Goal: Task Accomplishment & Management: Manage account settings

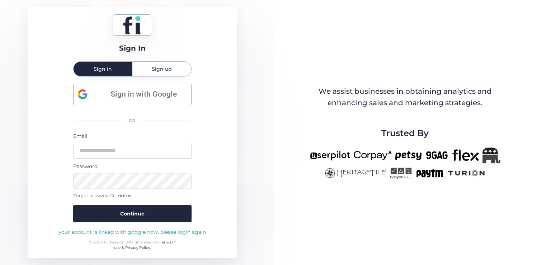
drag, startPoint x: 137, startPoint y: 26, endPoint x: 125, endPoint y: 24, distance: 13.0
click at [125, 24] on icon at bounding box center [132, 25] width 18 height 19
drag, startPoint x: 125, startPoint y: 24, endPoint x: 135, endPoint y: 24, distance: 10.8
click at [135, 24] on icon at bounding box center [132, 25] width 18 height 19
click at [141, 91] on span "Sign in with Google" at bounding box center [143, 94] width 86 height 12
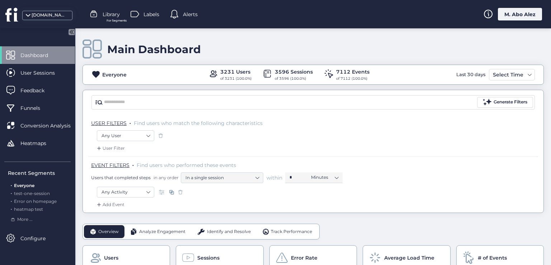
click at [507, 15] on div "M. Abo Alez" at bounding box center [520, 14] width 44 height 13
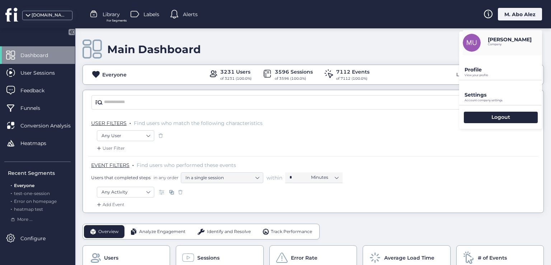
click at [474, 70] on p "Profile" at bounding box center [504, 69] width 78 height 6
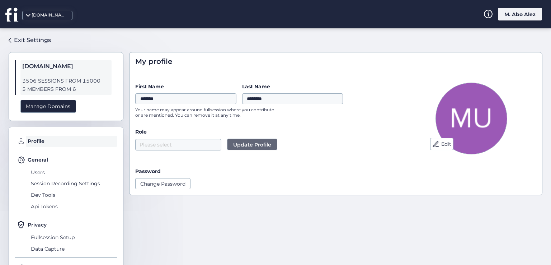
click at [33, 12] on div "[DOMAIN_NAME]" at bounding box center [50, 15] width 36 height 7
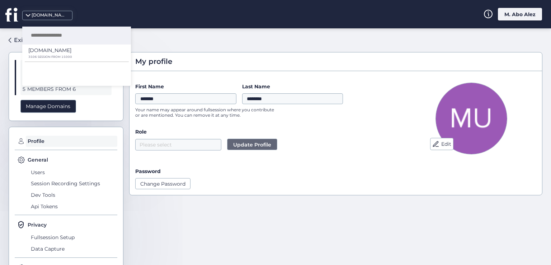
click at [32, 17] on div "[DOMAIN_NAME]" at bounding box center [50, 15] width 36 height 7
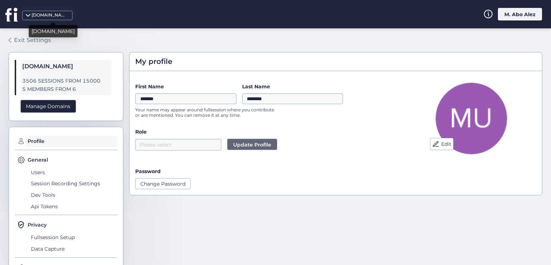
click at [23, 39] on div "Exit Settings" at bounding box center [32, 40] width 37 height 9
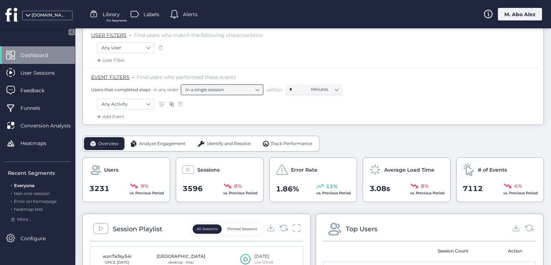
scroll to position [72, 0]
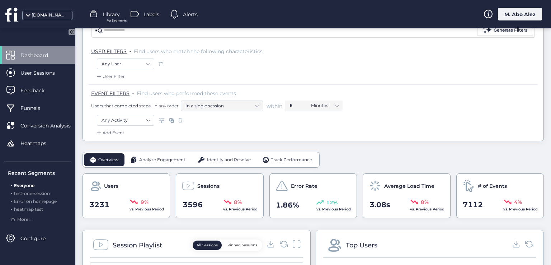
click at [151, 157] on span "Analyze Engagement" at bounding box center [162, 159] width 46 height 7
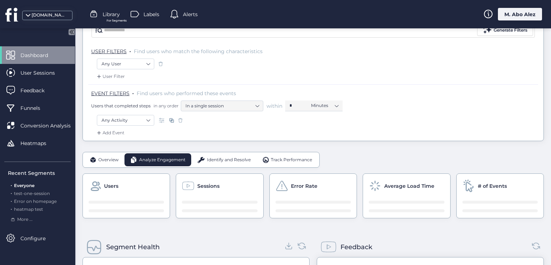
click at [97, 155] on div "Overview" at bounding box center [104, 159] width 41 height 13
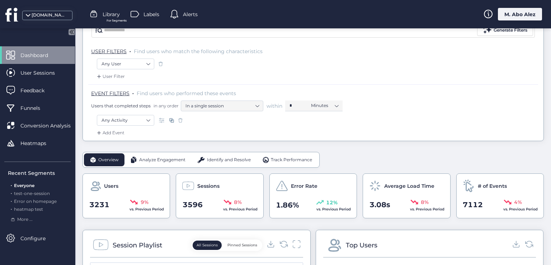
click at [142, 156] on span "Analyze Engagement" at bounding box center [162, 159] width 46 height 7
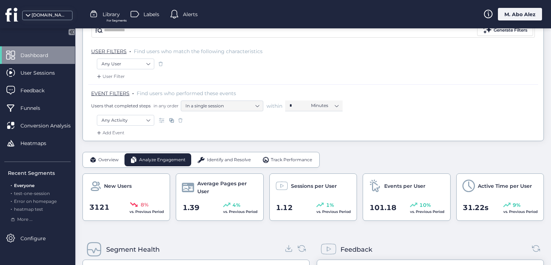
click at [106, 157] on span "Overview" at bounding box center [108, 159] width 20 height 7
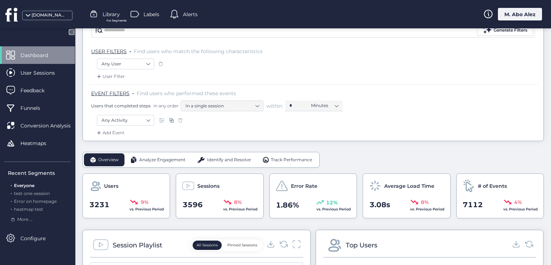
click at [504, 17] on div "M. Abo Alez" at bounding box center [520, 14] width 44 height 13
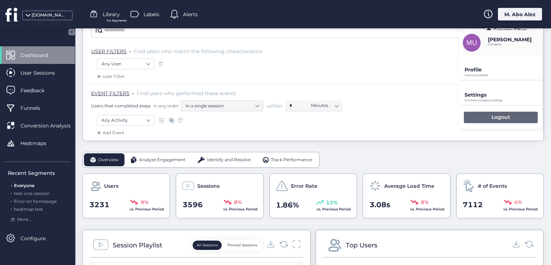
click at [489, 118] on div "Logout" at bounding box center [501, 117] width 74 height 11
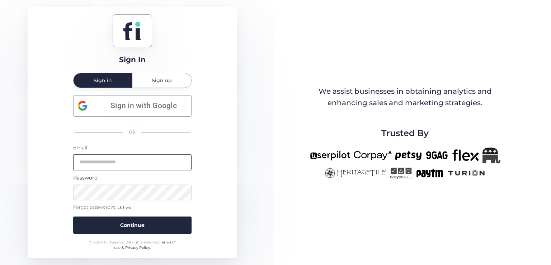
click at [138, 160] on input "email" at bounding box center [132, 162] width 118 height 16
type input "*"
type input "**********"
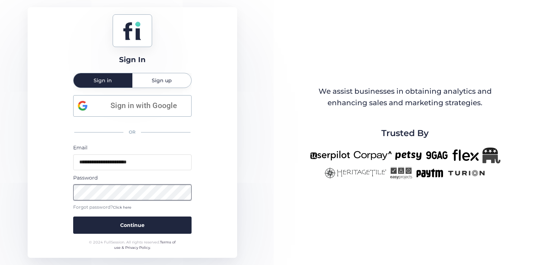
click at [73, 216] on button "Continue" at bounding box center [132, 224] width 118 height 17
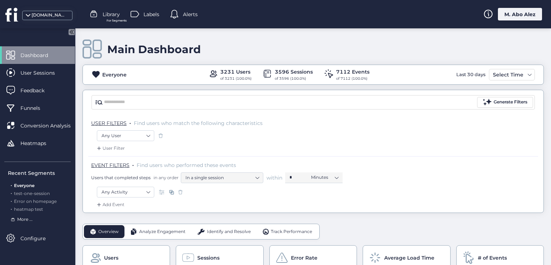
click at [23, 222] on span "More ..." at bounding box center [24, 219] width 15 height 7
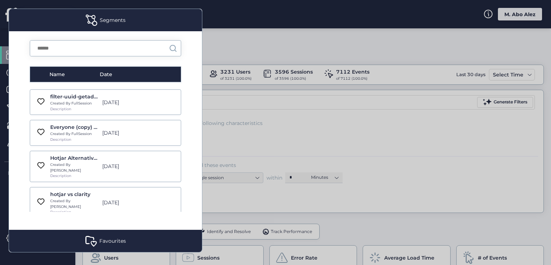
scroll to position [538, 0]
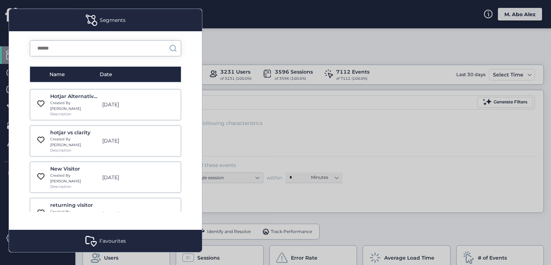
click at [254, 132] on div at bounding box center [275, 132] width 551 height 265
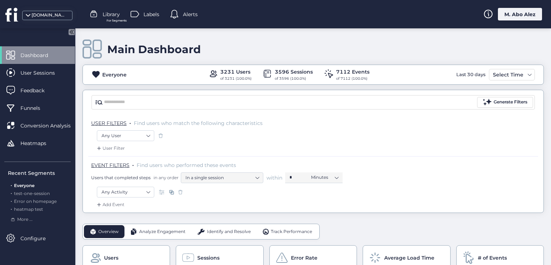
click at [70, 33] on icon at bounding box center [72, 32] width 6 height 6
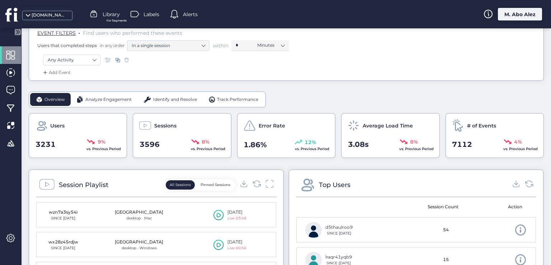
scroll to position [144, 0]
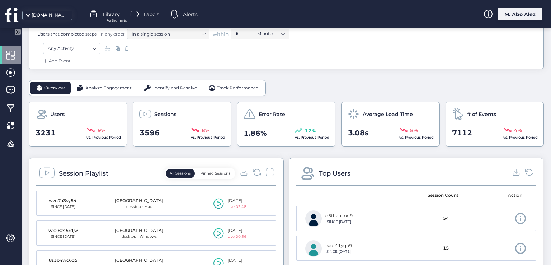
click at [15, 31] on icon at bounding box center [18, 32] width 6 height 6
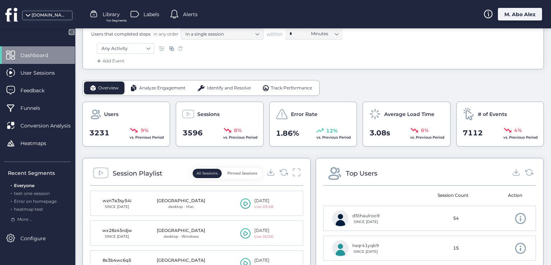
click at [15, 31] on mat-drawer "Dashboard User Sessions Feedback Funnels Conversion Analysis Heatmaps Recent Se…" at bounding box center [37, 146] width 75 height 236
click at [69, 33] on icon at bounding box center [72, 32] width 6 height 6
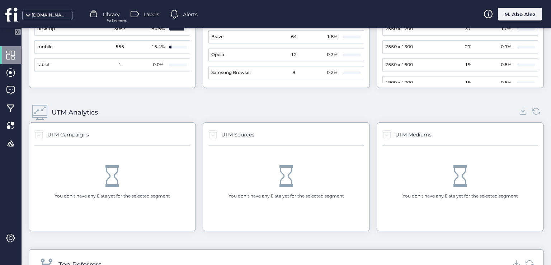
scroll to position [825, 0]
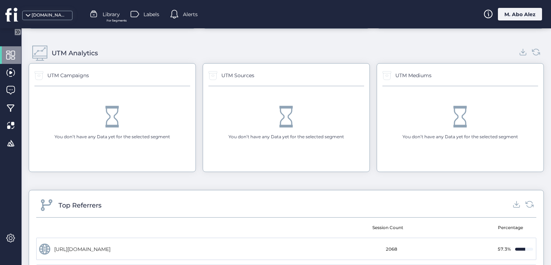
click at [112, 114] on span at bounding box center [113, 117] width 22 height 22
drag, startPoint x: 50, startPoint y: 129, endPoint x: 137, endPoint y: 133, distance: 86.9
click at [137, 133] on div "You don’t have any Data yet for the selected segment" at bounding box center [112, 123] width 156 height 74
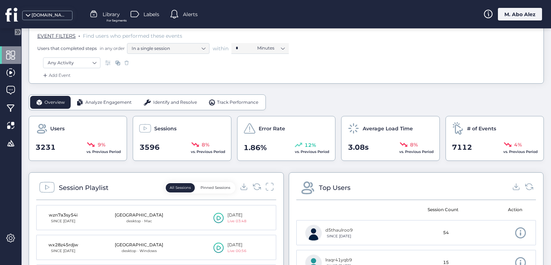
scroll to position [0, 0]
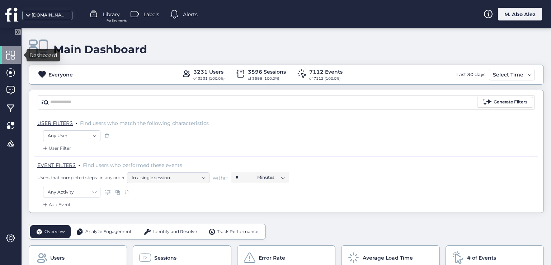
click at [9, 52] on span at bounding box center [10, 55] width 9 height 9
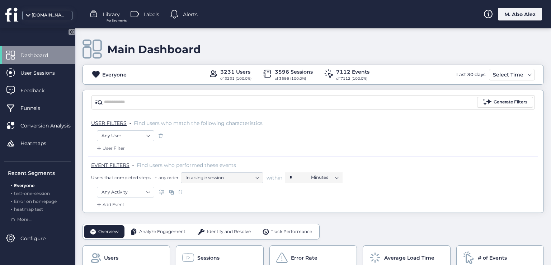
click at [9, 53] on span at bounding box center [10, 55] width 9 height 9
click at [72, 33] on icon at bounding box center [72, 32] width 2 height 4
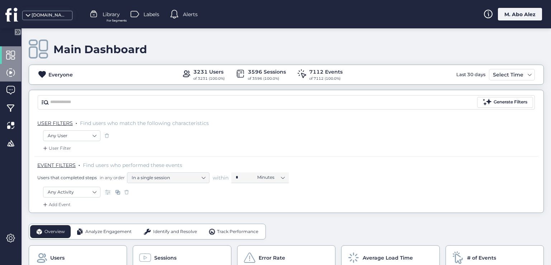
click at [13, 70] on span at bounding box center [10, 72] width 9 height 9
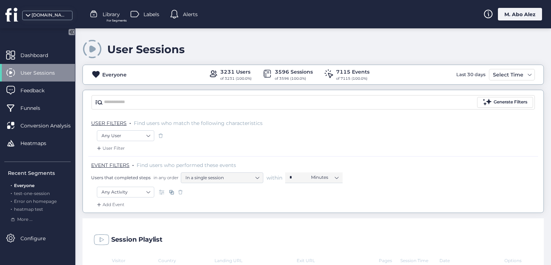
click at [69, 31] on icon at bounding box center [72, 32] width 6 height 6
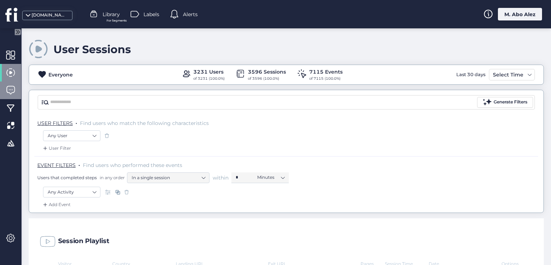
click at [13, 85] on div at bounding box center [10, 90] width 21 height 18
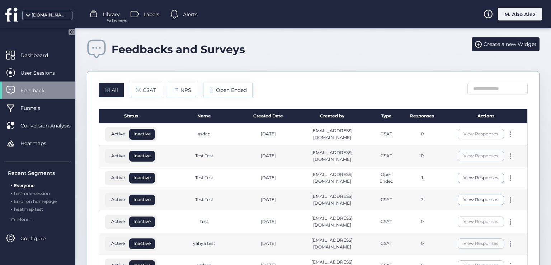
click at [70, 31] on icon at bounding box center [71, 32] width 2 height 4
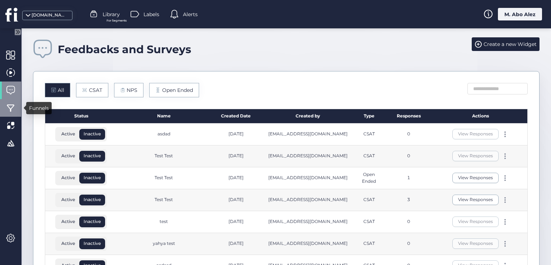
click at [7, 104] on span at bounding box center [10, 107] width 9 height 9
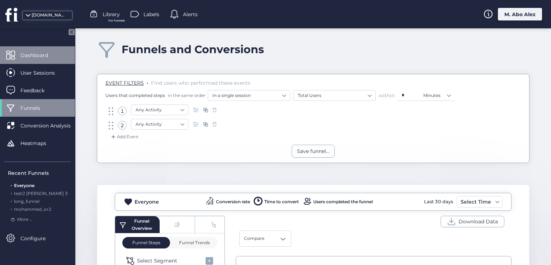
click at [14, 53] on span at bounding box center [10, 55] width 9 height 9
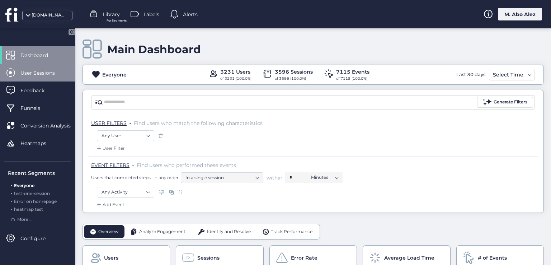
click at [13, 72] on span at bounding box center [10, 72] width 9 height 9
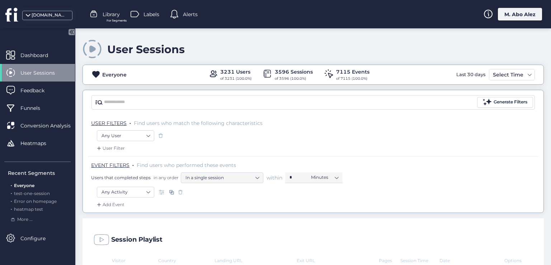
click at [69, 33] on icon at bounding box center [72, 32] width 6 height 6
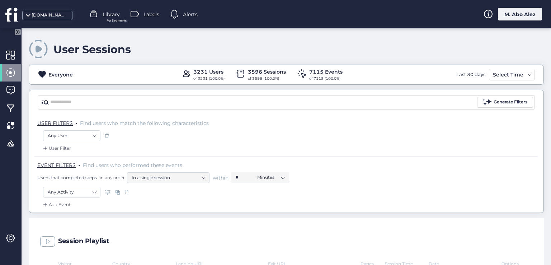
click at [15, 32] on icon at bounding box center [18, 32] width 6 height 6
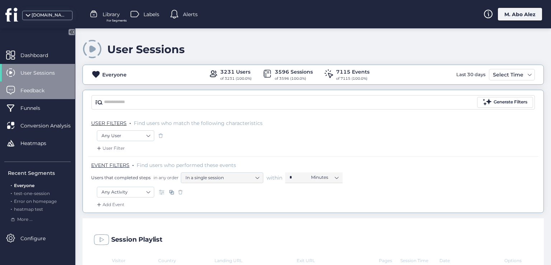
click at [32, 97] on div "Feedback" at bounding box center [37, 90] width 75 height 18
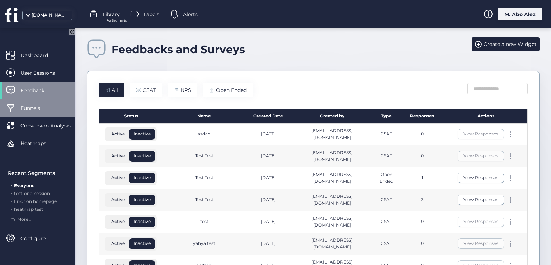
click at [30, 109] on span "Funnels" at bounding box center [35, 108] width 31 height 8
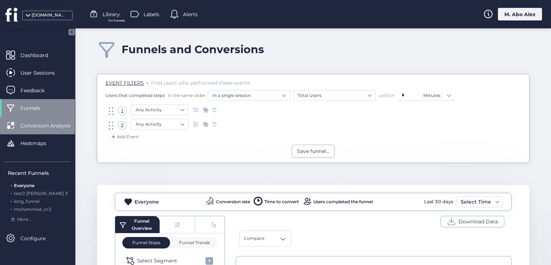
click at [29, 127] on span "Conversion Analysis" at bounding box center [50, 126] width 61 height 8
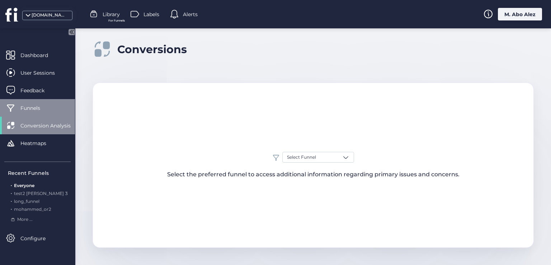
click at [31, 112] on div "Funnels" at bounding box center [37, 108] width 75 height 18
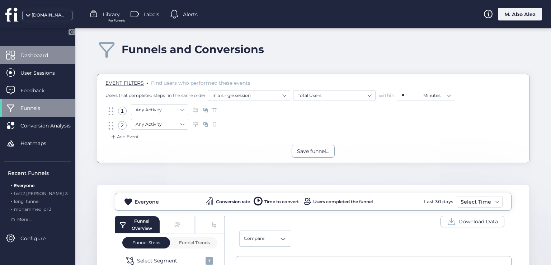
click at [39, 52] on span "Dashboard" at bounding box center [39, 55] width 38 height 8
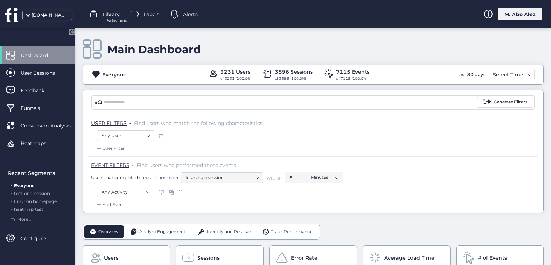
click at [69, 33] on icon at bounding box center [72, 32] width 6 height 6
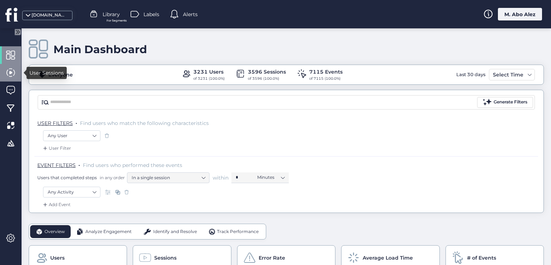
click at [8, 81] on div at bounding box center [10, 73] width 21 height 18
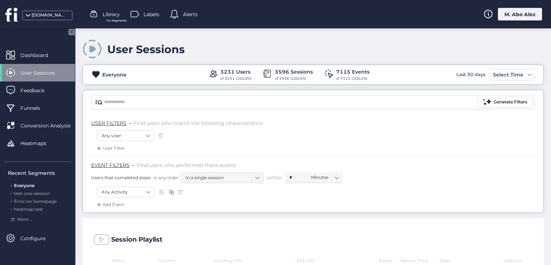
click at [73, 31] on icon at bounding box center [72, 32] width 2 height 4
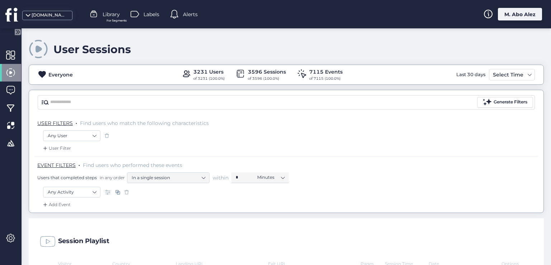
click at [21, 32] on mat-drawer at bounding box center [11, 146] width 22 height 236
click at [19, 32] on icon at bounding box center [19, 32] width 2 height 4
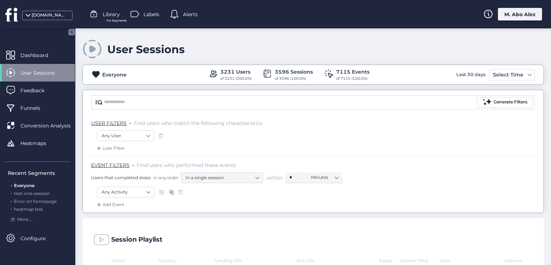
click at [87, 52] on span at bounding box center [92, 48] width 19 height 19
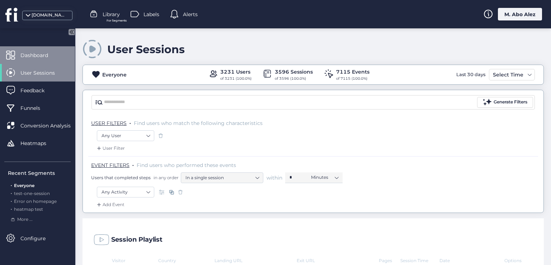
click at [44, 60] on div "Dashboard" at bounding box center [37, 55] width 75 height 18
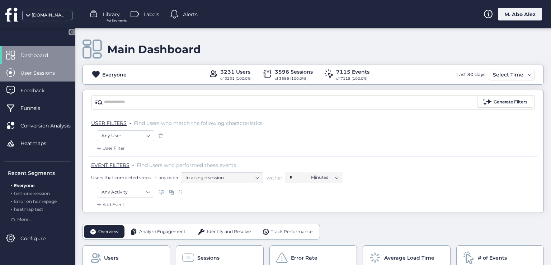
click at [40, 72] on span "User Sessions" at bounding box center [42, 73] width 45 height 8
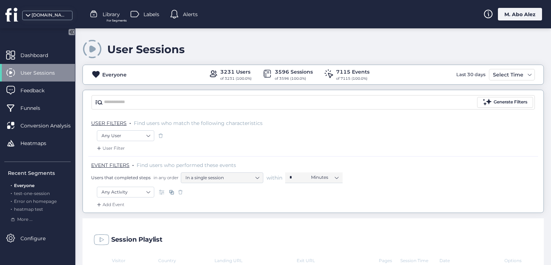
click at [39, 81] on div "User Sessions" at bounding box center [37, 73] width 75 height 18
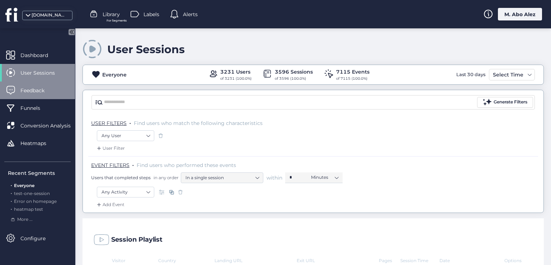
click at [39, 89] on span "Feedback" at bounding box center [37, 90] width 35 height 8
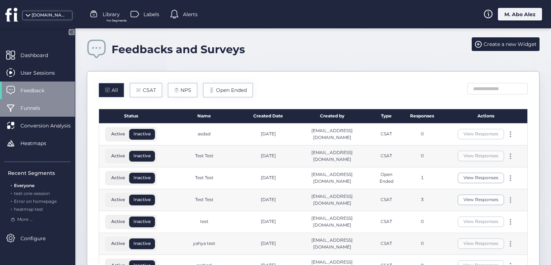
click at [40, 107] on span "Funnels" at bounding box center [35, 108] width 31 height 8
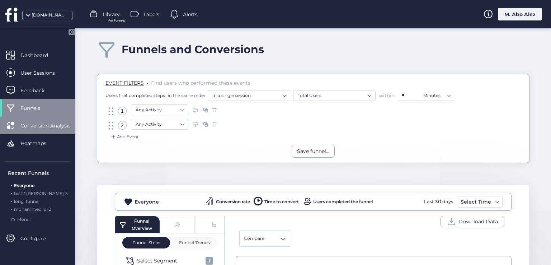
click at [46, 127] on span "Conversion Analysis" at bounding box center [50, 126] width 61 height 8
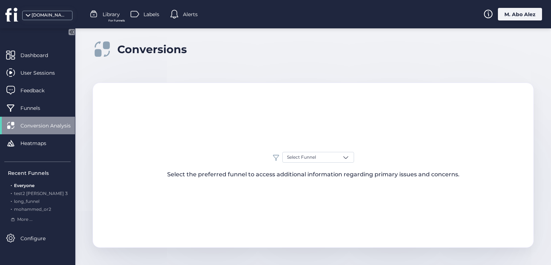
drag, startPoint x: 73, startPoint y: 32, endPoint x: 65, endPoint y: 36, distance: 9.3
click at [73, 32] on icon at bounding box center [72, 32] width 2 height 4
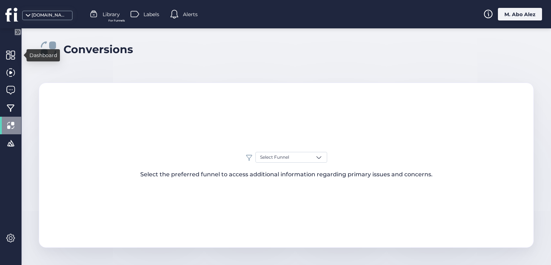
click at [15, 31] on icon at bounding box center [18, 32] width 6 height 6
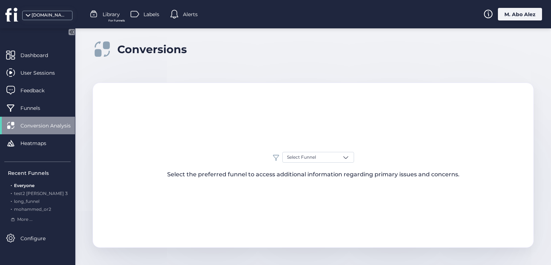
click at [70, 28] on icon at bounding box center [70, 31] width 9 height 9
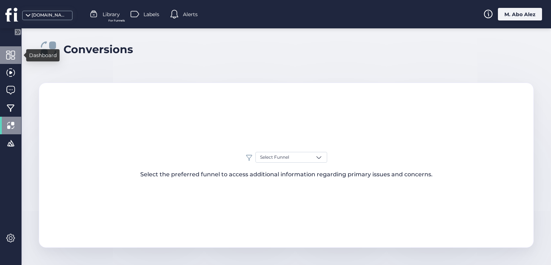
click at [13, 56] on span at bounding box center [10, 55] width 9 height 9
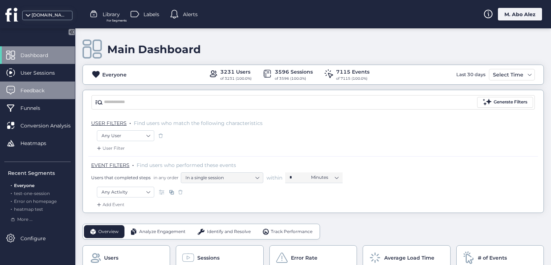
click at [28, 91] on span "Feedback" at bounding box center [37, 90] width 35 height 8
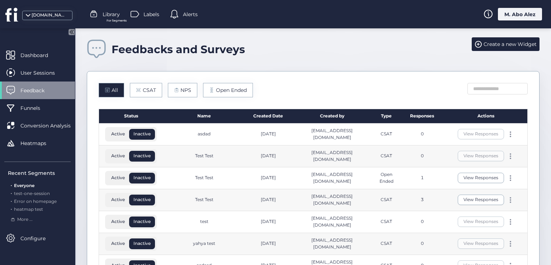
click at [71, 29] on icon at bounding box center [72, 32] width 6 height 6
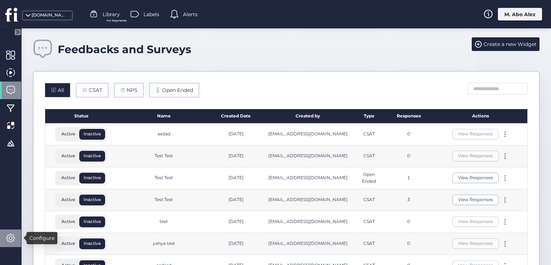
click at [8, 234] on span at bounding box center [10, 238] width 9 height 9
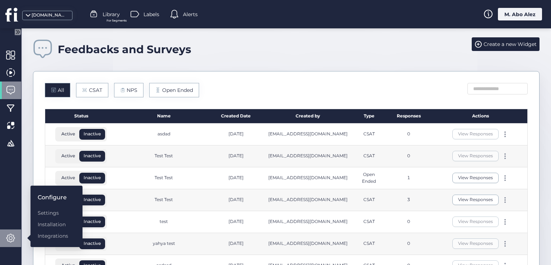
click at [14, 204] on div at bounding box center [10, 146] width 21 height 201
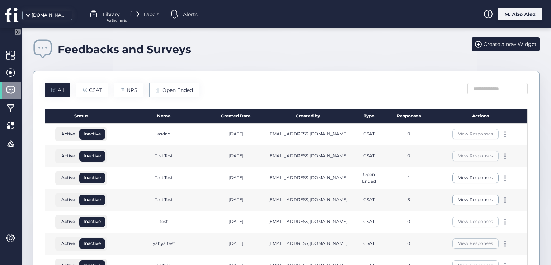
click at [18, 29] on icon at bounding box center [18, 32] width 6 height 6
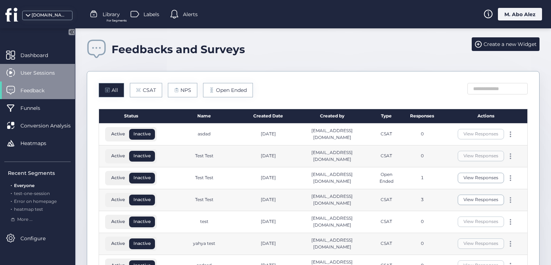
click at [18, 70] on div "User Sessions" at bounding box center [37, 73] width 75 height 18
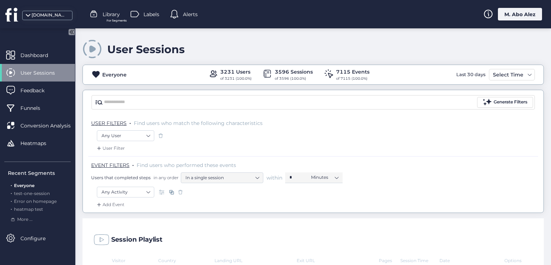
click at [74, 33] on icon at bounding box center [72, 32] width 6 height 6
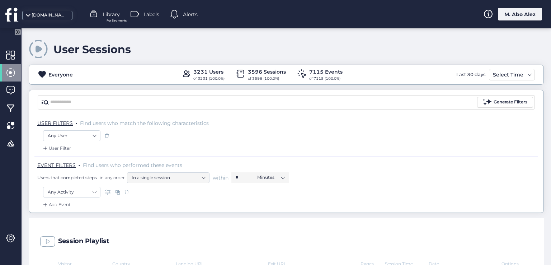
click at [17, 33] on icon at bounding box center [18, 32] width 6 height 6
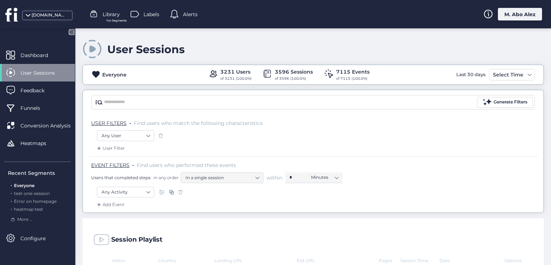
click at [68, 29] on icon at bounding box center [70, 31] width 9 height 9
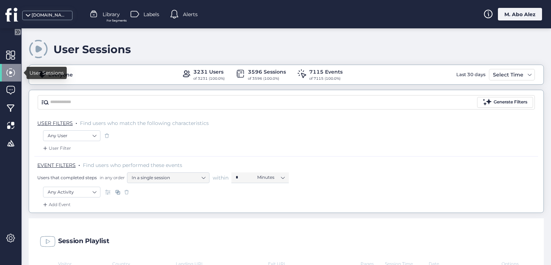
click at [11, 73] on span at bounding box center [10, 72] width 9 height 9
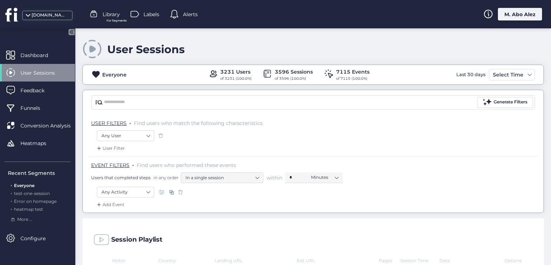
click at [11, 73] on span at bounding box center [10, 72] width 9 height 9
click at [25, 79] on div "User Sessions" at bounding box center [37, 73] width 75 height 18
drag, startPoint x: 78, startPoint y: 64, endPoint x: 78, endPoint y: 56, distance: 7.9
click at [78, 63] on div "User Sessions Everyone 3231 Users of 3231 (100.0%) 3596 Sessions of 3596 (100.0…" at bounding box center [313, 146] width 476 height 236
click at [71, 31] on icon at bounding box center [71, 32] width 2 height 4
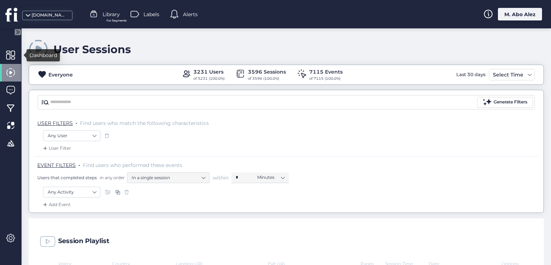
click at [35, 56] on div "Dashboard" at bounding box center [43, 55] width 33 height 12
drag, startPoint x: 35, startPoint y: 56, endPoint x: 30, endPoint y: 55, distance: 4.7
click at [30, 55] on div "Dashboard" at bounding box center [43, 55] width 33 height 12
drag, startPoint x: 34, startPoint y: 71, endPoint x: 47, endPoint y: 72, distance: 12.2
click at [47, 72] on div "User Sessions" at bounding box center [47, 73] width 40 height 12
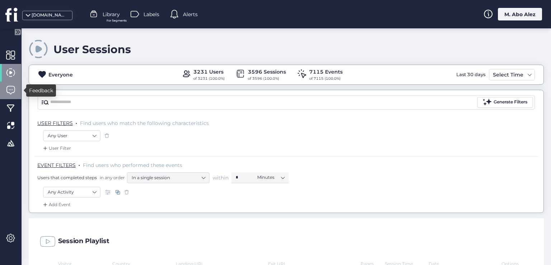
click at [16, 92] on div at bounding box center [10, 90] width 21 height 18
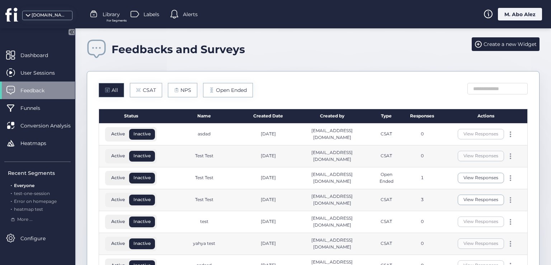
click at [72, 33] on icon at bounding box center [72, 32] width 6 height 6
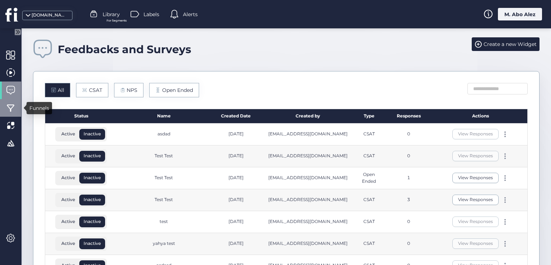
click at [8, 106] on span at bounding box center [10, 107] width 9 height 9
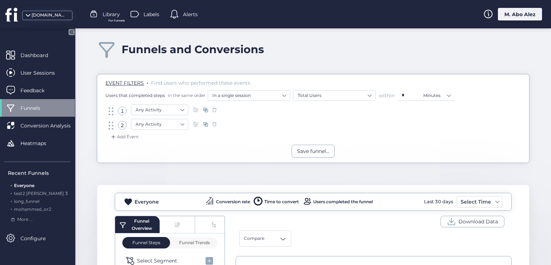
click at [72, 31] on icon at bounding box center [72, 32] width 6 height 6
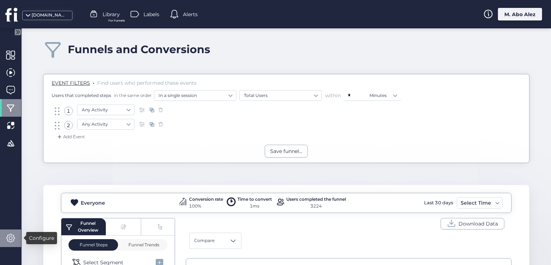
click at [10, 234] on span at bounding box center [10, 238] width 9 height 9
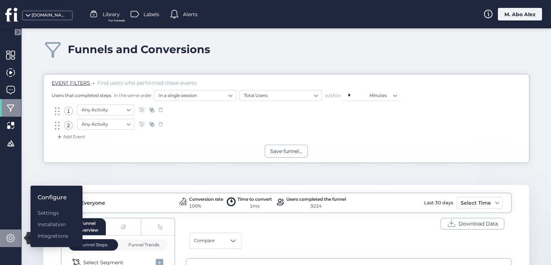
click at [33, 150] on div "Funnels and Conversions EVENT FILTERS . Find users who performed these events U…" at bounding box center [287, 146] width 530 height 236
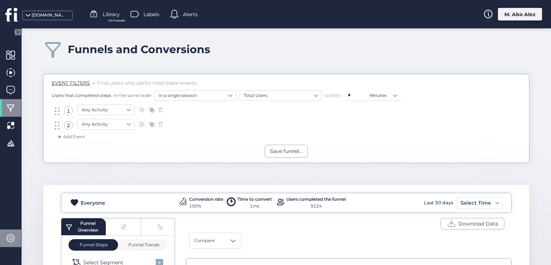
click at [7, 233] on div at bounding box center [10, 238] width 21 height 18
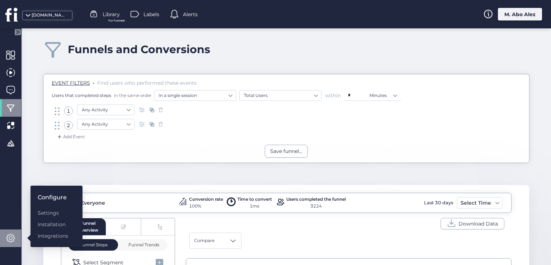
click at [31, 159] on div "Funnels and Conversions EVENT FILTERS . Find users who performed these events U…" at bounding box center [287, 146] width 530 height 236
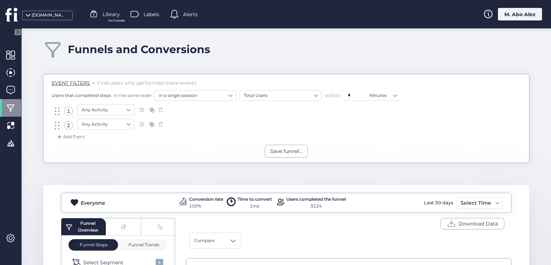
click at [16, 35] on icon at bounding box center [18, 32] width 6 height 6
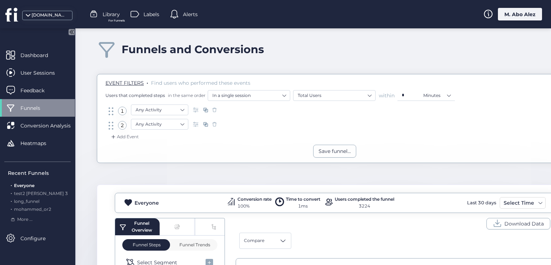
click at [16, 35] on mat-drawer "Dashboard User Sessions Feedback Funnels Conversion Analysis Heatmaps Recent Fu…" at bounding box center [37, 146] width 75 height 236
click at [70, 32] on icon at bounding box center [72, 32] width 6 height 6
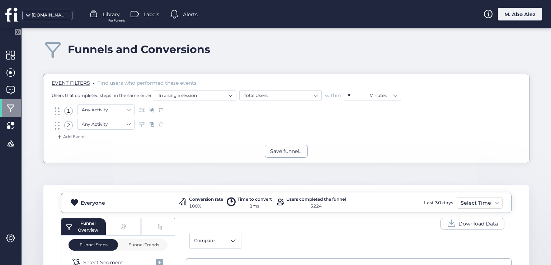
click at [18, 29] on icon at bounding box center [18, 32] width 6 height 6
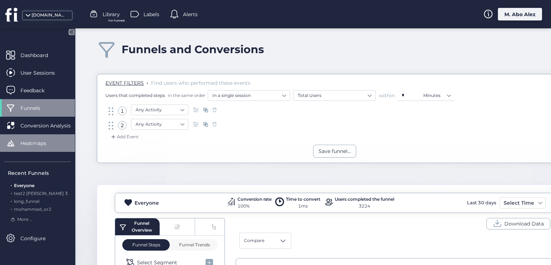
click at [55, 138] on div "Heatmaps" at bounding box center [37, 143] width 75 height 18
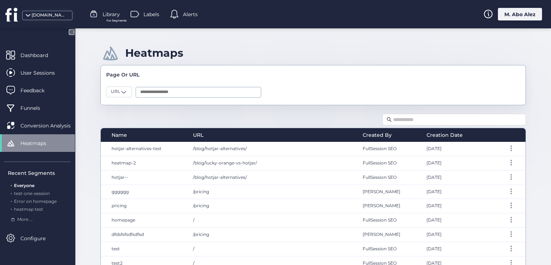
click at [88, 132] on div "Heatmaps Page Or URL URL Name URL Created By Creation Date hotjar-alternatives-…" at bounding box center [313, 146] width 476 height 236
click at [69, 29] on icon at bounding box center [70, 31] width 9 height 9
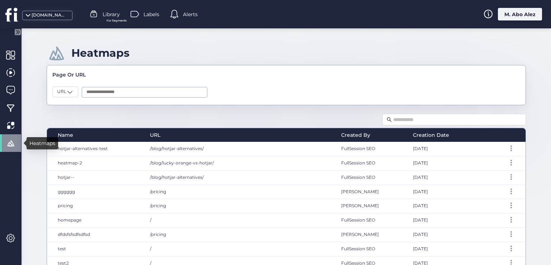
click at [32, 141] on div "Heatmaps" at bounding box center [43, 143] width 32 height 12
click at [29, 114] on div "Heatmaps Page Or URL URL Name URL Created By Creation Date hotjar-alternatives-…" at bounding box center [287, 146] width 530 height 236
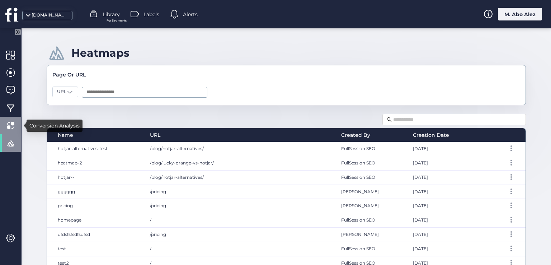
click at [16, 134] on div at bounding box center [10, 143] width 21 height 18
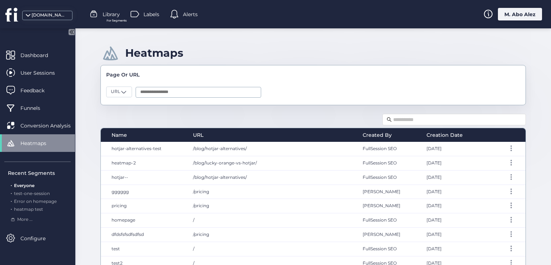
click at [66, 30] on icon at bounding box center [70, 31] width 9 height 9
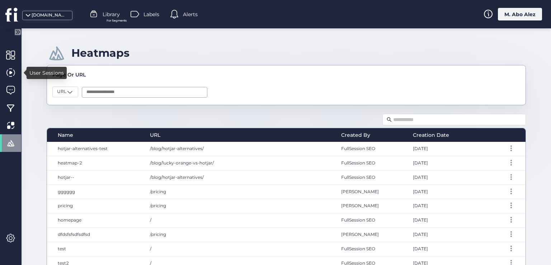
click at [11, 42] on mat-drawer at bounding box center [11, 146] width 22 height 236
click at [11, 35] on mat-drawer at bounding box center [11, 146] width 22 height 236
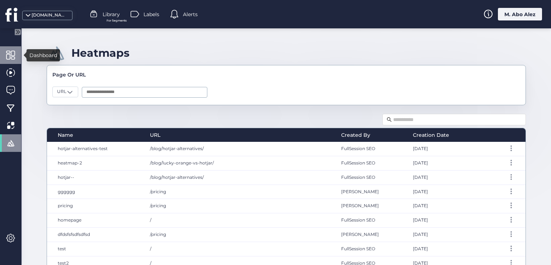
click at [7, 59] on span at bounding box center [10, 55] width 9 height 9
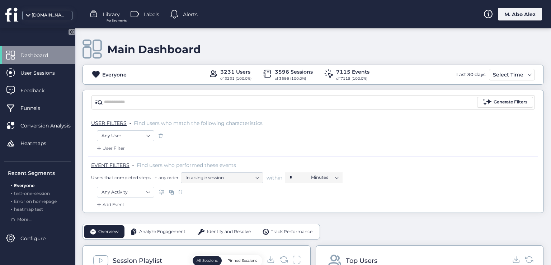
click at [22, 57] on span "Dashboard" at bounding box center [39, 55] width 38 height 8
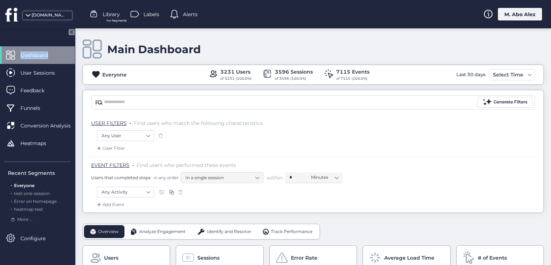
click at [22, 57] on span "Dashboard" at bounding box center [39, 55] width 38 height 8
click at [56, 32] on mat-drawer "Dashboard User Sessions Feedback Funnels Conversion Analysis Heatmaps Recent Se…" at bounding box center [37, 146] width 75 height 236
click at [62, 31] on mat-drawer "Dashboard User Sessions Feedback Funnels Conversion Analysis Heatmaps Recent Se…" at bounding box center [37, 146] width 75 height 236
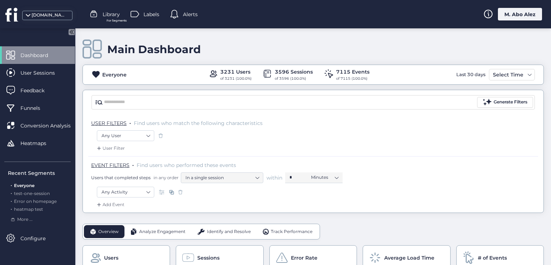
click at [67, 31] on icon at bounding box center [70, 31] width 9 height 9
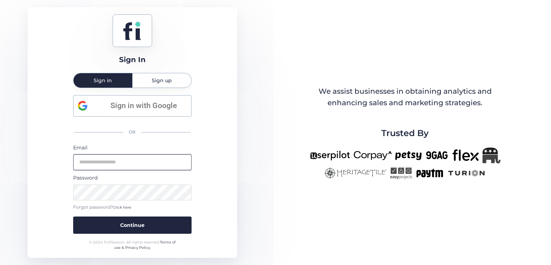
click at [136, 164] on input "email" at bounding box center [132, 162] width 118 height 16
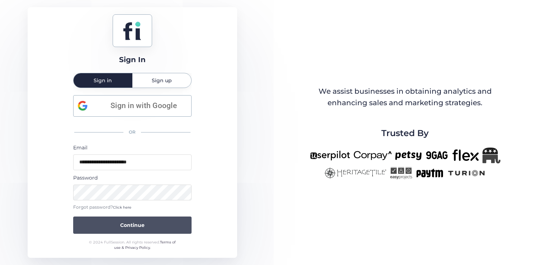
click at [126, 230] on button "Continue" at bounding box center [132, 224] width 118 height 17
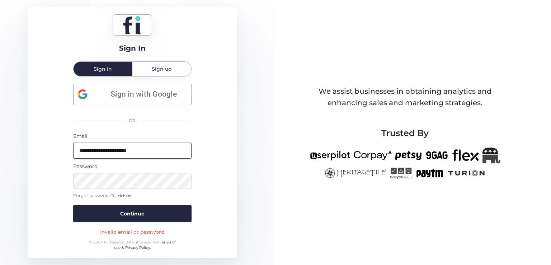
click at [123, 152] on input "**********" at bounding box center [132, 151] width 118 height 16
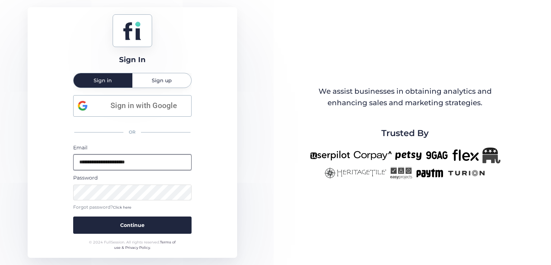
type input "**********"
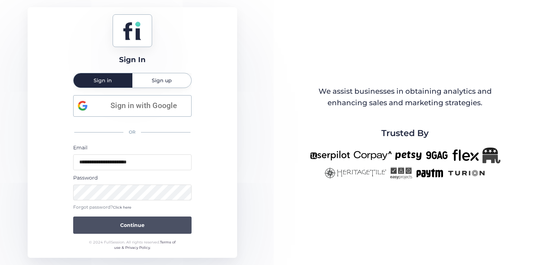
click at [101, 222] on button "Continue" at bounding box center [132, 224] width 118 height 17
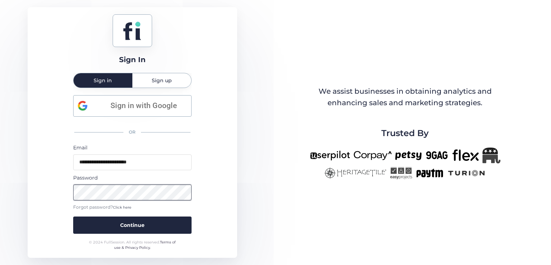
click at [73, 216] on button "Continue" at bounding box center [132, 224] width 118 height 17
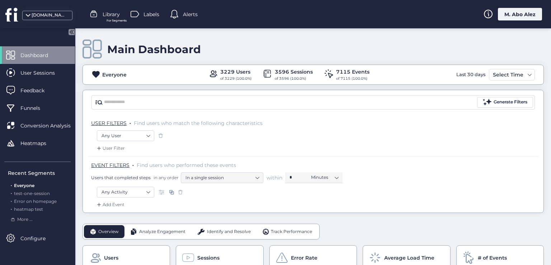
click at [237, 48] on div "Main Dashboard" at bounding box center [313, 49] width 461 height 20
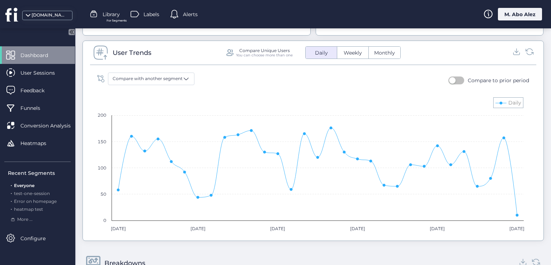
scroll to position [416, 0]
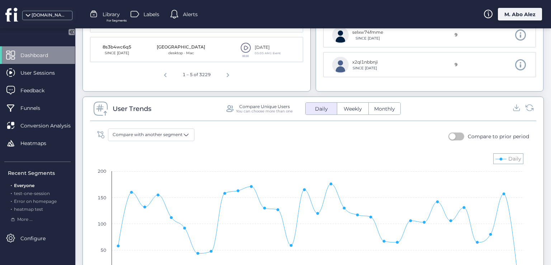
click at [36, 52] on span "Dashboard" at bounding box center [39, 55] width 38 height 8
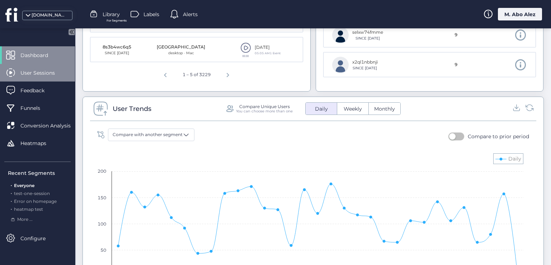
click at [33, 69] on span "User Sessions" at bounding box center [42, 73] width 45 height 8
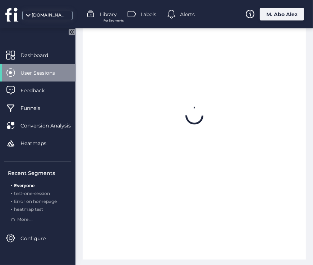
scroll to position [280, 0]
click at [36, 44] on mat-drawer "Dashboard User Sessions Feedback Funnels Conversion Analysis Heatmaps Recent Se…" at bounding box center [37, 146] width 75 height 236
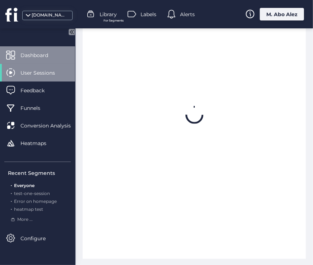
click at [42, 52] on span "Dashboard" at bounding box center [39, 55] width 38 height 8
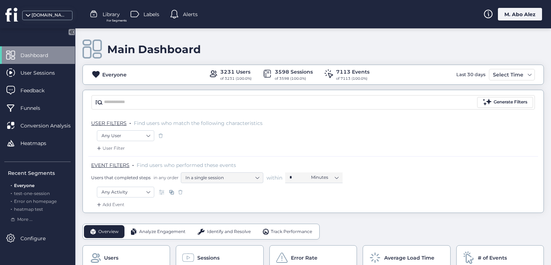
click at [516, 11] on div "M. Abo Alez" at bounding box center [520, 14] width 44 height 13
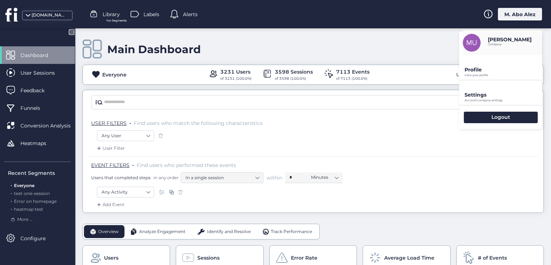
click at [480, 73] on p "Settings" at bounding box center [504, 69] width 78 height 6
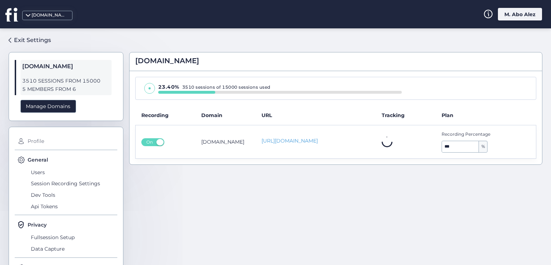
click at [34, 139] on span "Profile" at bounding box center [72, 141] width 92 height 11
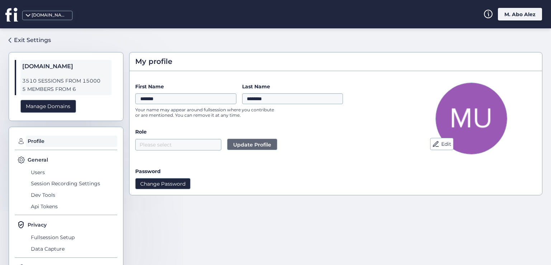
click at [175, 181] on button "Change Password" at bounding box center [162, 183] width 55 height 11
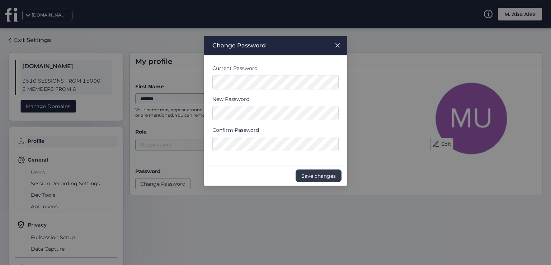
click at [322, 176] on span "Save changes" at bounding box center [318, 176] width 34 height 8
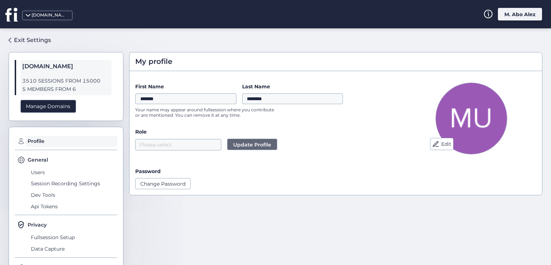
click at [519, 19] on div "M. Abo Alez" at bounding box center [520, 14] width 44 height 13
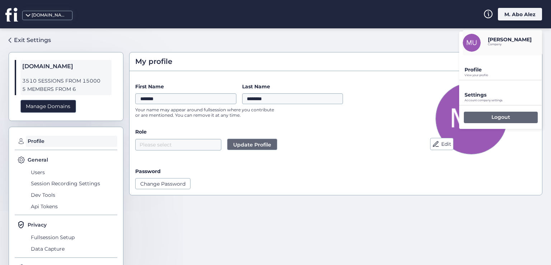
click at [489, 119] on div "Logout" at bounding box center [501, 117] width 74 height 11
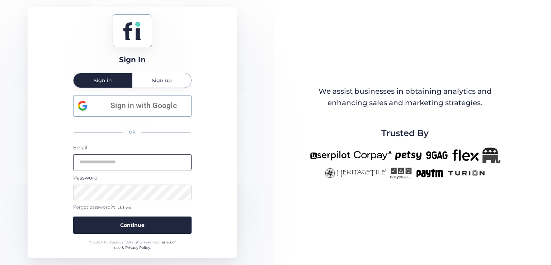
click at [146, 158] on input "email" at bounding box center [132, 162] width 118 height 16
type input "**********"
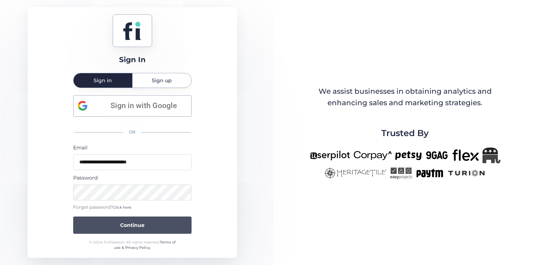
click at [154, 224] on button "Continue" at bounding box center [132, 224] width 118 height 17
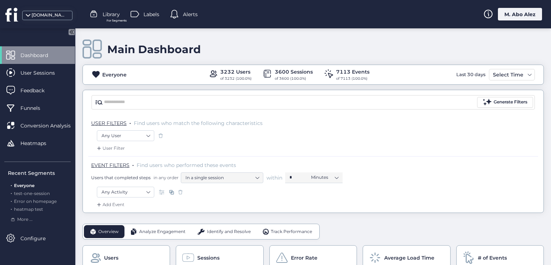
click at [513, 18] on div "M. Abo Alez" at bounding box center [520, 14] width 44 height 13
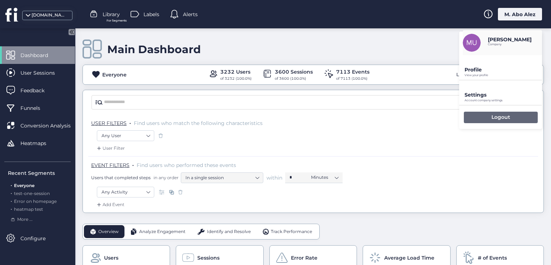
click at [484, 118] on div "Logout" at bounding box center [501, 117] width 74 height 11
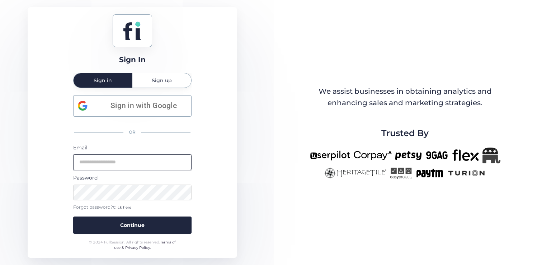
type input "**********"
click at [68, 194] on div "**********" at bounding box center [133, 132] width 210 height 250
click at [73, 216] on button "Continue" at bounding box center [132, 224] width 118 height 17
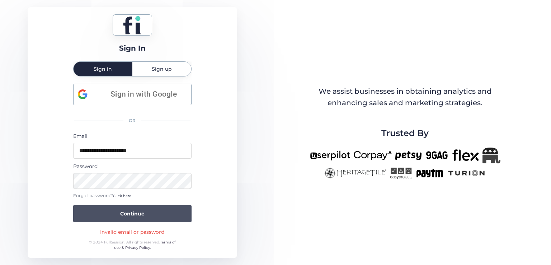
click at [146, 213] on button "Continue" at bounding box center [132, 213] width 118 height 17
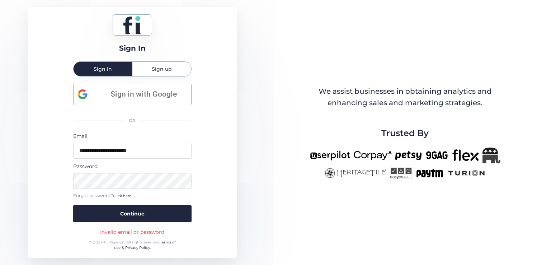
click at [123, 230] on div "Invalid email or password" at bounding box center [132, 232] width 64 height 8
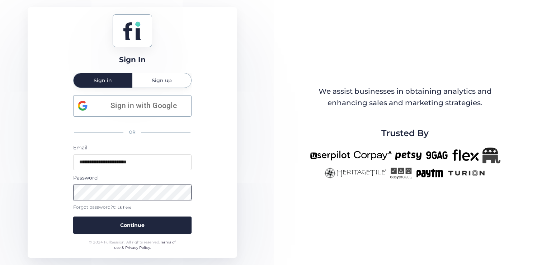
click at [73, 216] on button "Continue" at bounding box center [132, 224] width 118 height 17
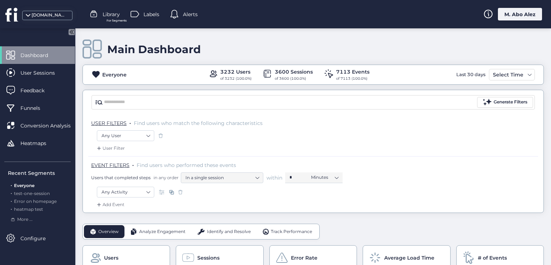
click at [514, 9] on div "M. Abo Alez" at bounding box center [520, 14] width 44 height 13
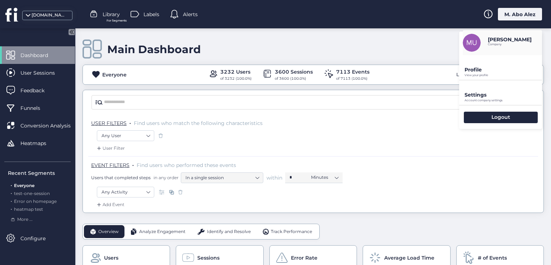
click at [491, 67] on p "Profile" at bounding box center [504, 69] width 78 height 6
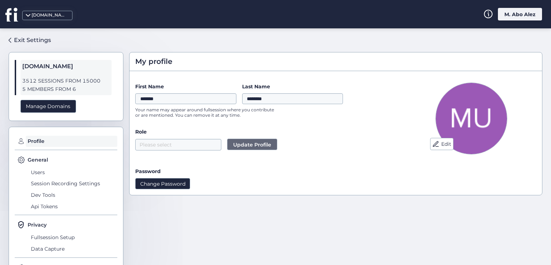
click at [175, 182] on button "Change Password" at bounding box center [162, 183] width 55 height 11
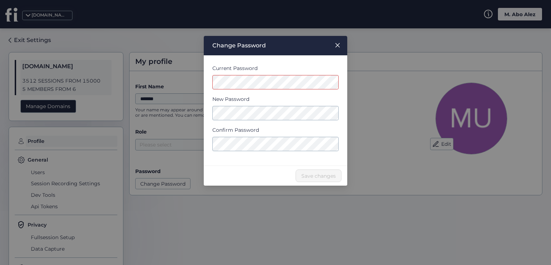
click at [375, 86] on nz-modal-container "Change Password Current Password New Password Confirm Password Save changes" at bounding box center [275, 132] width 551 height 265
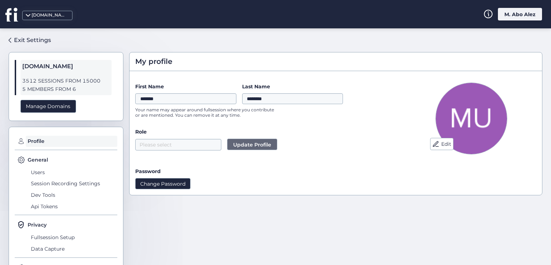
click at [177, 179] on button "Change Password" at bounding box center [162, 183] width 55 height 11
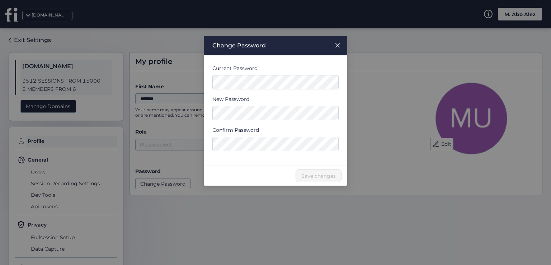
click at [221, 170] on div "Save changes" at bounding box center [276, 175] width 144 height 20
click at [233, 179] on div "Save changes" at bounding box center [276, 175] width 144 height 20
click at [239, 167] on div "Save changes" at bounding box center [276, 175] width 144 height 20
click at [313, 178] on span "Save changes" at bounding box center [318, 176] width 34 height 8
click at [307, 179] on span "Save changes" at bounding box center [318, 176] width 34 height 8
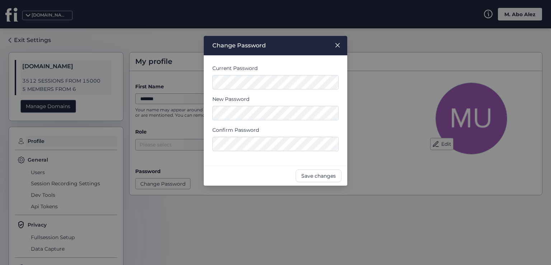
click at [402, 210] on nz-modal-container "Change Password Current Password New Password Confirm Password Save changes" at bounding box center [275, 132] width 551 height 265
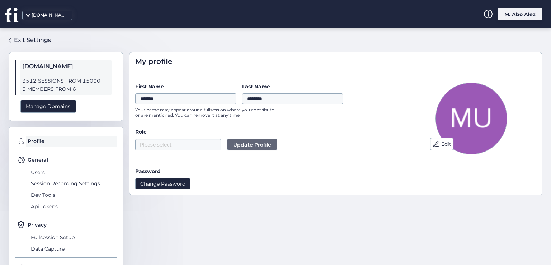
click at [183, 181] on button "Change Password" at bounding box center [162, 183] width 55 height 11
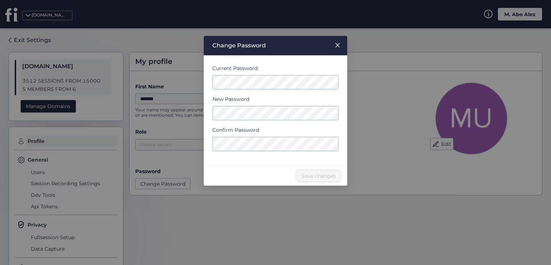
click at [341, 45] on span "Close" at bounding box center [337, 45] width 19 height 19
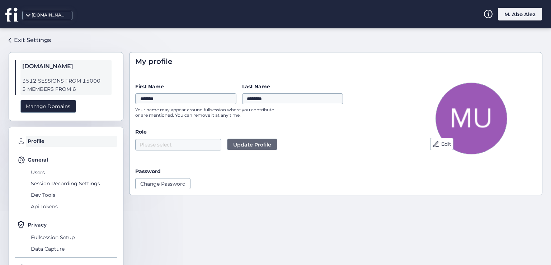
click at [521, 15] on div "M. Abo Alez" at bounding box center [520, 14] width 44 height 13
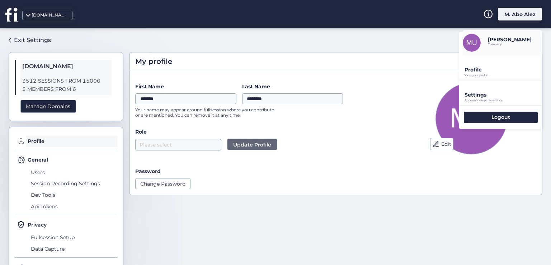
click at [480, 123] on div "Logout" at bounding box center [500, 117] width 83 height 23
click at [478, 118] on div "Logout" at bounding box center [501, 117] width 74 height 11
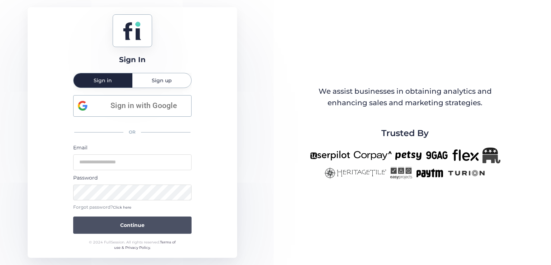
click at [163, 223] on button "Continue" at bounding box center [132, 224] width 118 height 17
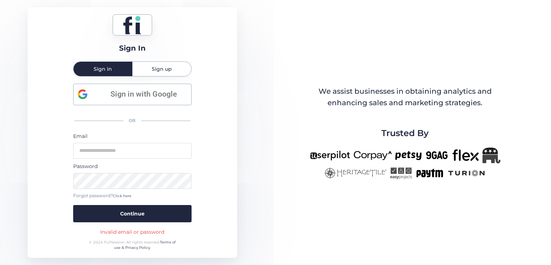
click at [195, 136] on div "Sign In Sign in Sign up Sign in with Google OR Email Password Forgot password? …" at bounding box center [133, 132] width 210 height 250
click at [213, 173] on div "Sign In Sign in Sign up Sign in with Google OR Email Password Forgot password? …" at bounding box center [133, 132] width 210 height 250
click at [212, 133] on div "Sign In Sign in Sign up Sign in with Google OR Email Password Forgot password? …" at bounding box center [133, 132] width 210 height 250
click at [169, 156] on input "email" at bounding box center [132, 151] width 118 height 16
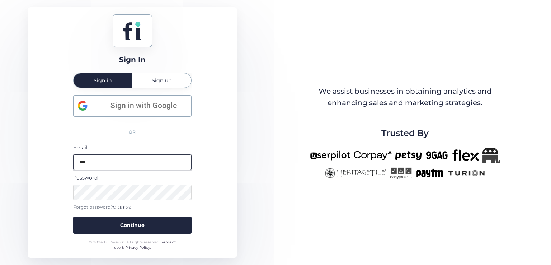
type input "***"
click at [224, 159] on div "Sign In Sign in Sign up Sign in with Google OR Email *** Password Forgot passwo…" at bounding box center [133, 132] width 210 height 250
click at [177, 168] on input "***" at bounding box center [132, 162] width 118 height 16
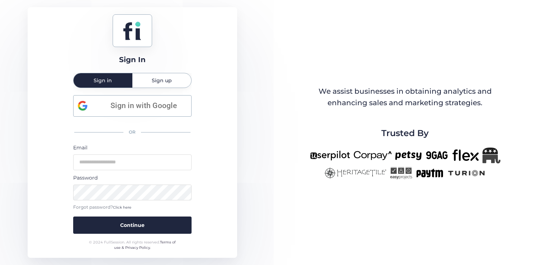
click at [216, 161] on div "Sign In Sign in Sign up Sign in with Google OR Email Password Forgot password? …" at bounding box center [133, 132] width 210 height 250
click at [219, 142] on div "Sign In Sign in Sign up Sign in with Google OR Email Password Forgot password? …" at bounding box center [133, 132] width 210 height 250
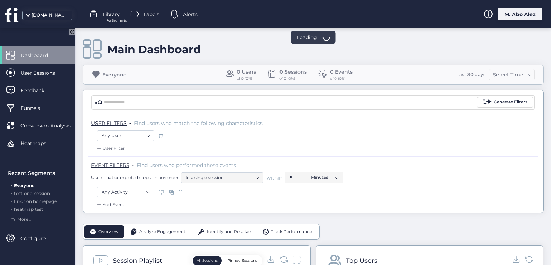
click at [527, 19] on div "M. Abo Alez" at bounding box center [520, 14] width 44 height 13
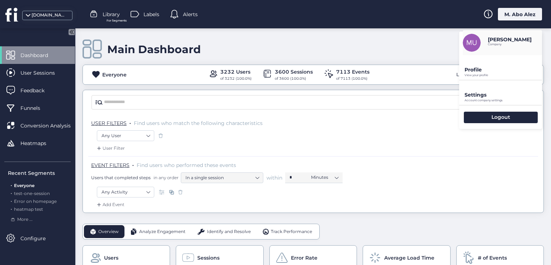
click at [516, 14] on div "M. Abo Alez" at bounding box center [520, 14] width 44 height 13
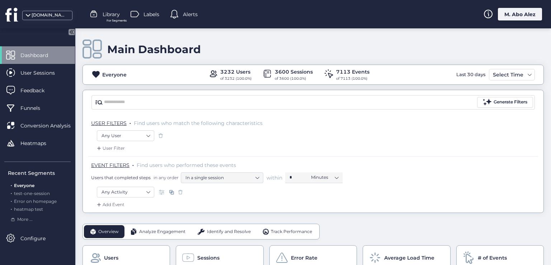
click at [520, 18] on div "M. Abo Alez" at bounding box center [520, 14] width 44 height 13
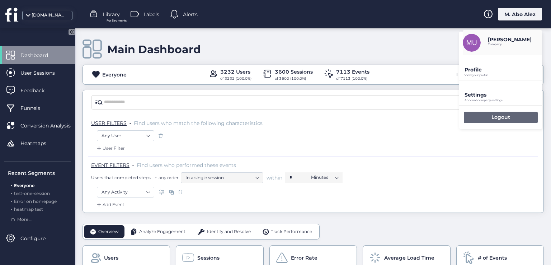
click at [497, 112] on div "Logout" at bounding box center [501, 117] width 74 height 11
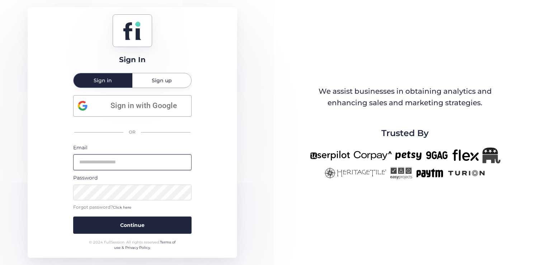
click at [149, 163] on input "email" at bounding box center [132, 162] width 118 height 16
type input "**********"
click at [73, 216] on button "Continue" at bounding box center [132, 224] width 118 height 17
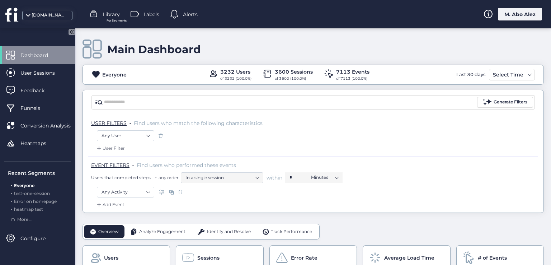
click at [516, 13] on div "M. Abo Alez" at bounding box center [520, 14] width 44 height 13
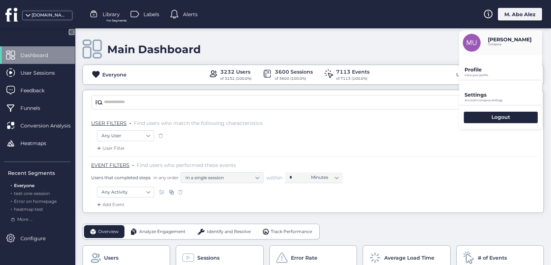
click at [485, 74] on p "View your profile" at bounding box center [504, 75] width 78 height 3
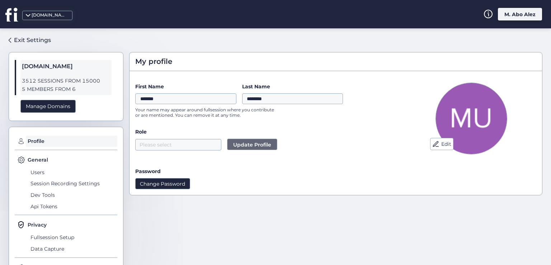
click at [151, 183] on button "Change Password" at bounding box center [162, 183] width 55 height 11
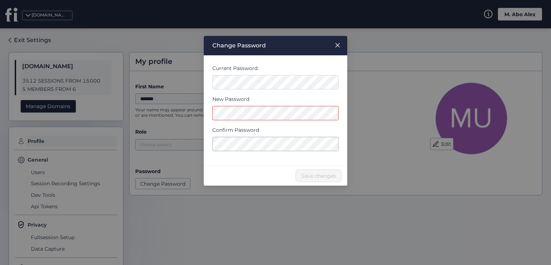
click at [333, 45] on span "Close" at bounding box center [337, 45] width 19 height 19
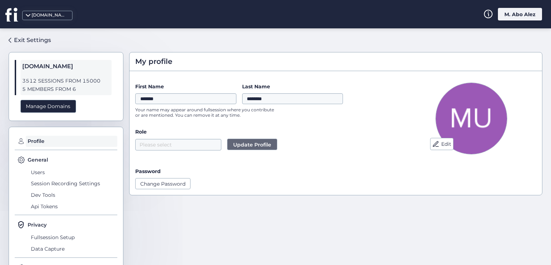
click at [521, 14] on div "M. Abo Alez" at bounding box center [520, 14] width 44 height 13
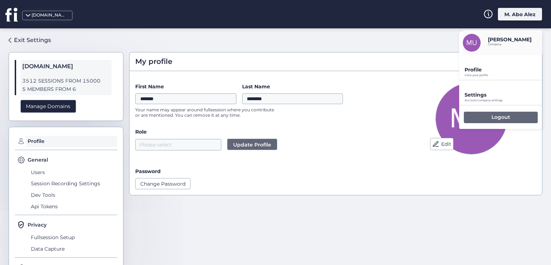
click at [489, 118] on div "Logout" at bounding box center [501, 117] width 74 height 11
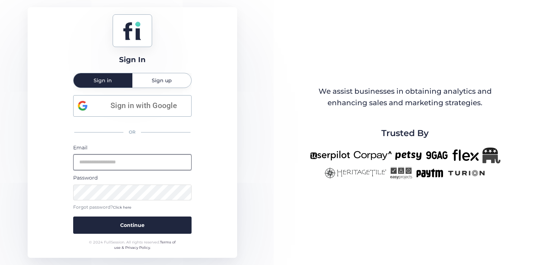
click at [146, 165] on input "email" at bounding box center [132, 162] width 118 height 16
type input "**********"
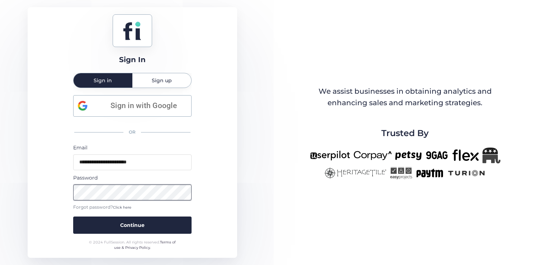
click at [73, 216] on button "Continue" at bounding box center [132, 224] width 118 height 17
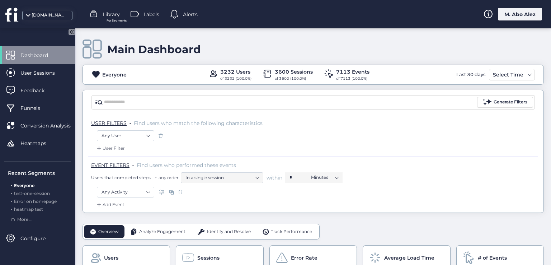
click at [500, 15] on div "M. Abo Alez" at bounding box center [520, 14] width 44 height 13
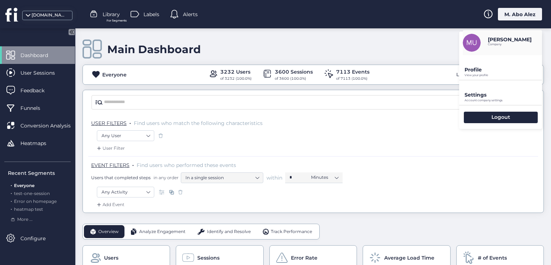
click at [493, 72] on p "Profile" at bounding box center [504, 69] width 78 height 6
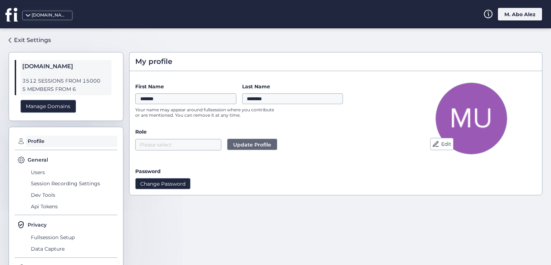
click at [175, 182] on button "Change Password" at bounding box center [162, 183] width 55 height 11
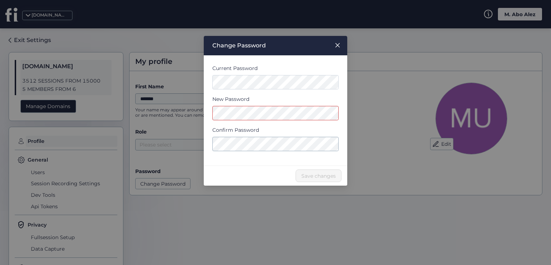
click at [187, 87] on nz-modal-container "Change Password Current Password New Password Confirm Password Save changes" at bounding box center [275, 132] width 551 height 265
click at [309, 171] on button "Save changes" at bounding box center [319, 175] width 46 height 13
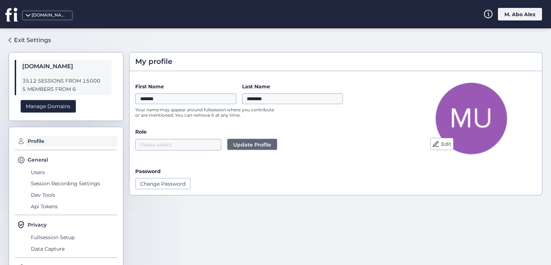
click at [507, 42] on div "My profile Edit First Name ******* Last Name ******** Your name may appear arou…" at bounding box center [335, 143] width 413 height 219
click at [507, 15] on div "M. Abo Alez" at bounding box center [520, 14] width 44 height 13
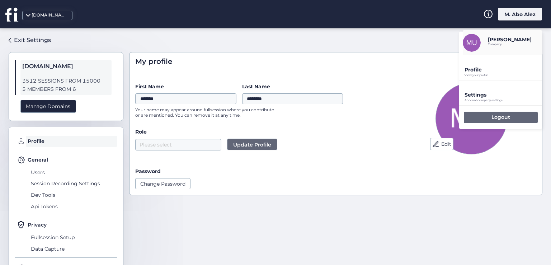
click at [478, 114] on div "Logout" at bounding box center [501, 117] width 74 height 11
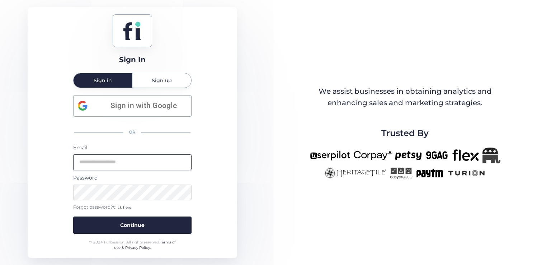
click at [143, 160] on input "email" at bounding box center [132, 162] width 118 height 16
type input "**********"
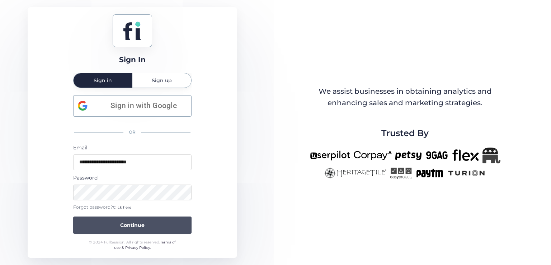
click at [147, 227] on button "Continue" at bounding box center [132, 224] width 118 height 17
click at [96, 220] on button "Continue" at bounding box center [132, 224] width 118 height 17
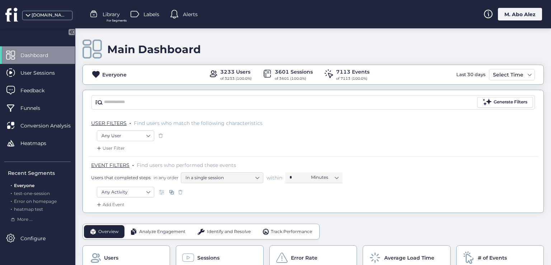
click at [515, 14] on div "M. Abo Alez" at bounding box center [520, 14] width 44 height 13
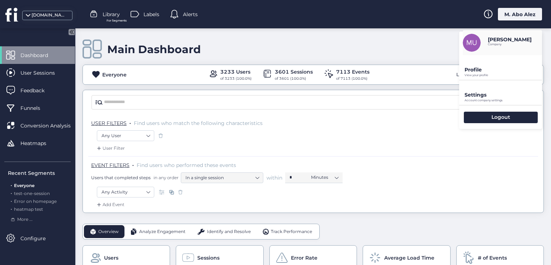
click at [491, 69] on p "Profile" at bounding box center [504, 69] width 78 height 6
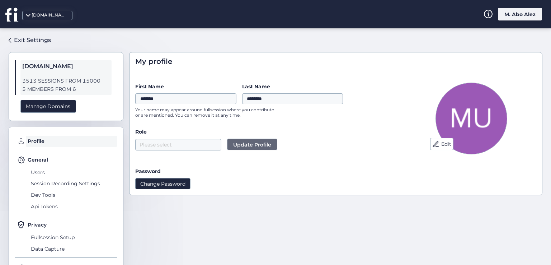
click at [164, 188] on button "Change Password" at bounding box center [162, 183] width 55 height 11
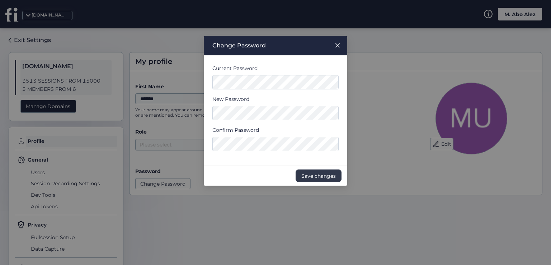
click at [309, 177] on span "Save changes" at bounding box center [318, 176] width 34 height 8
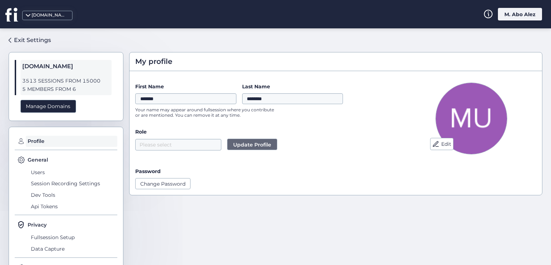
click at [517, 13] on div "M. Abo Alez" at bounding box center [520, 14] width 44 height 13
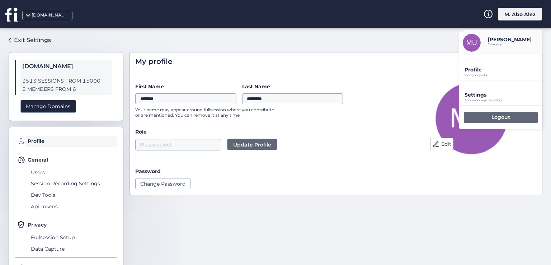
click at [517, 116] on div "Logout" at bounding box center [501, 117] width 74 height 11
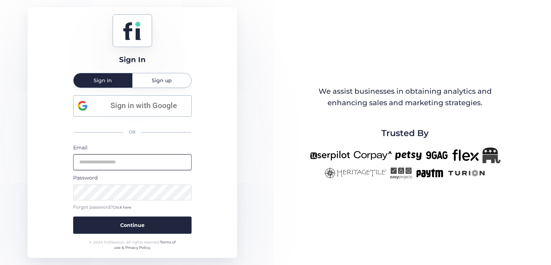
click at [141, 158] on input "email" at bounding box center [132, 162] width 118 height 16
type input "**********"
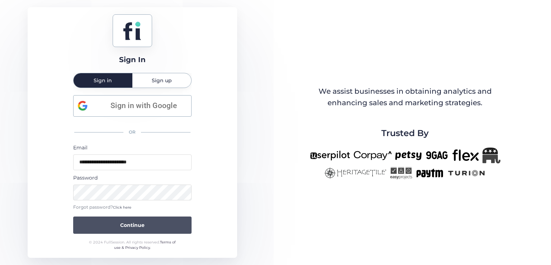
click at [152, 221] on button "Continue" at bounding box center [132, 224] width 118 height 17
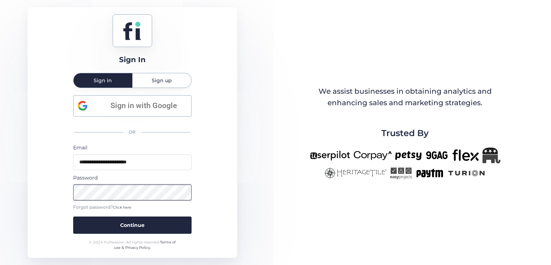
click at [73, 216] on button "Continue" at bounding box center [132, 224] width 118 height 17
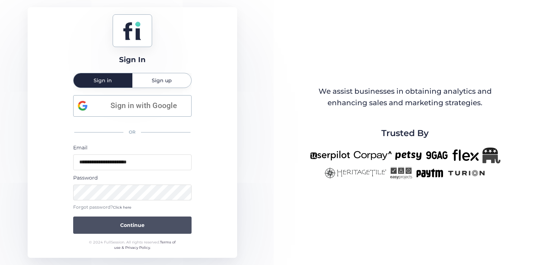
click at [92, 225] on button "Continue" at bounding box center [132, 224] width 118 height 17
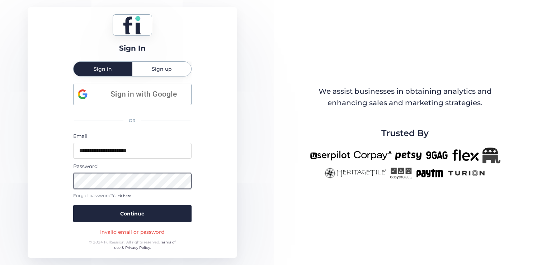
click at [52, 179] on div "**********" at bounding box center [133, 132] width 210 height 250
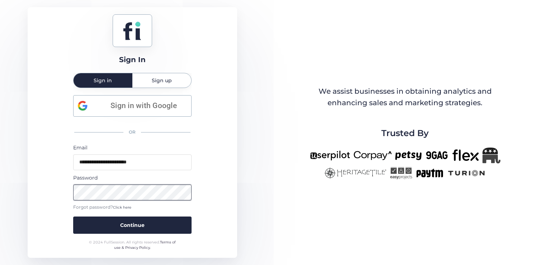
click at [73, 216] on button "Continue" at bounding box center [132, 224] width 118 height 17
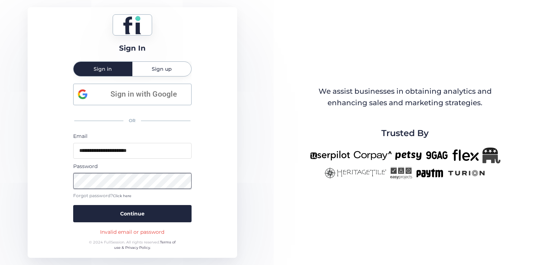
click at [73, 205] on button "Continue" at bounding box center [132, 213] width 118 height 17
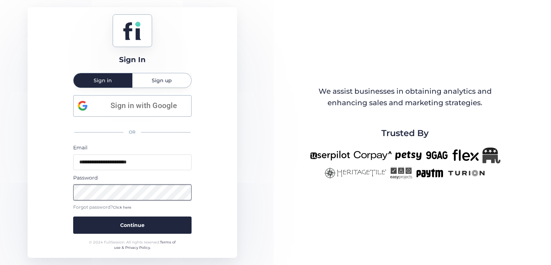
click at [73, 216] on button "Continue" at bounding box center [132, 224] width 118 height 17
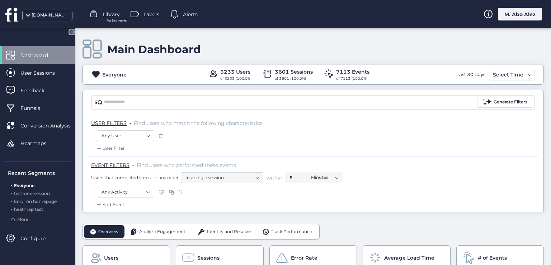
drag, startPoint x: 214, startPoint y: 126, endPoint x: 342, endPoint y: 130, distance: 128.2
click at [342, 130] on div "USER FILTERS . Find users who match the following characteristics Any User User…" at bounding box center [313, 135] width 450 height 42
click at [519, 16] on div "M. Abo Alez" at bounding box center [520, 14] width 44 height 13
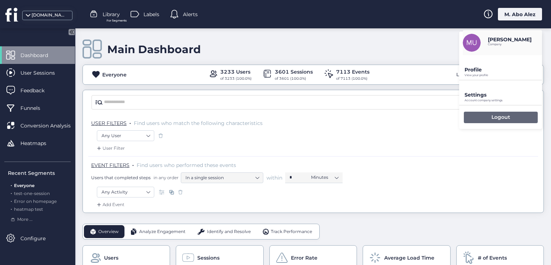
click at [494, 114] on p "Logout" at bounding box center [501, 117] width 19 height 6
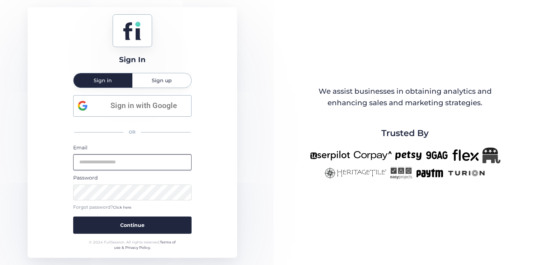
click at [148, 166] on input "email" at bounding box center [132, 162] width 118 height 16
click at [200, 181] on div "**********" at bounding box center [133, 132] width 210 height 250
click at [146, 163] on input "**********" at bounding box center [132, 162] width 118 height 16
type input "**********"
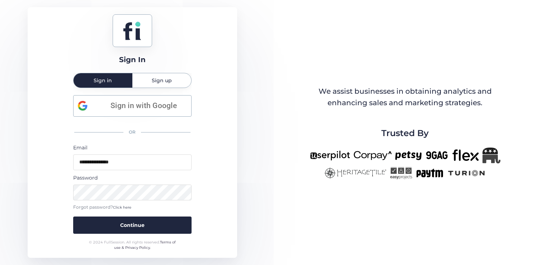
click at [214, 165] on div "**********" at bounding box center [133, 132] width 210 height 250
click at [73, 216] on button "Continue" at bounding box center [132, 224] width 118 height 17
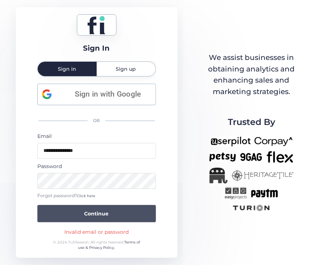
click at [88, 211] on span "Continue" at bounding box center [96, 214] width 24 height 8
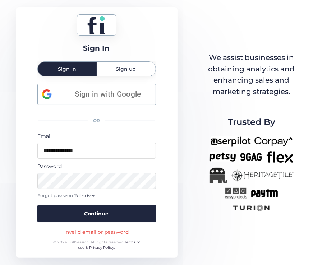
drag, startPoint x: 131, startPoint y: 232, endPoint x: 72, endPoint y: 224, distance: 59.7
click at [72, 224] on div "**********" at bounding box center [96, 132] width 161 height 250
copy div "Invalid email or password"
click at [185, 111] on div "**********" at bounding box center [156, 132] width 313 height 265
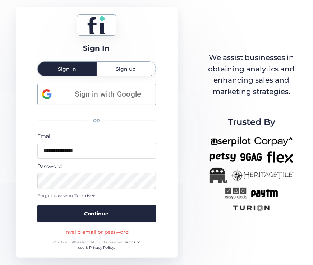
click at [119, 74] on span "Sign up" at bounding box center [126, 69] width 20 height 14
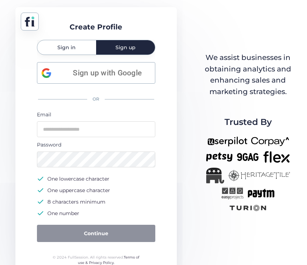
click at [86, 51] on div "Sign in" at bounding box center [66, 47] width 59 height 14
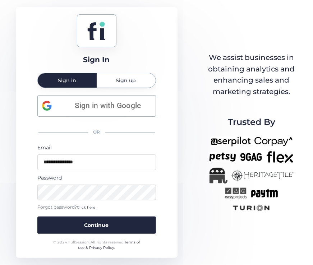
click at [126, 79] on span "Sign up" at bounding box center [126, 80] width 20 height 5
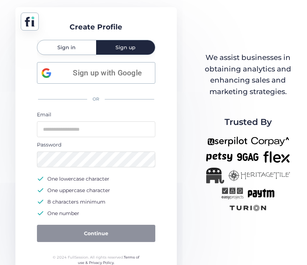
click at [78, 50] on div "Sign in" at bounding box center [66, 47] width 59 height 14
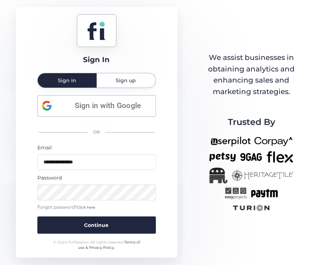
click at [113, 74] on div "Sign up" at bounding box center [126, 80] width 59 height 14
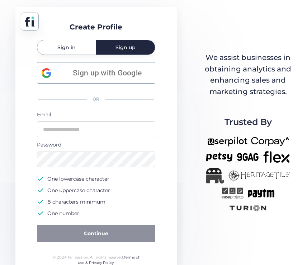
click at [69, 45] on span "Sign in" at bounding box center [66, 47] width 18 height 5
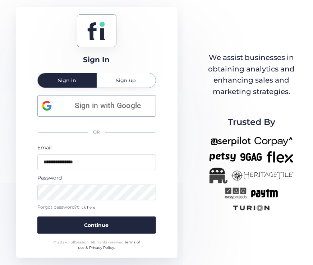
click at [119, 76] on span "Sign up" at bounding box center [126, 80] width 20 height 14
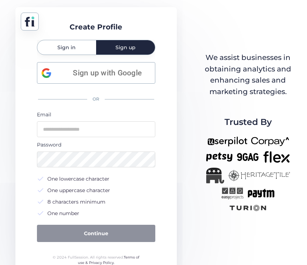
click at [168, 135] on div "Create Profile Sign in Sign up Sign up with Google OR Email Password One lowerc…" at bounding box center [95, 140] width 161 height 266
click at [80, 41] on div "Sign in" at bounding box center [66, 47] width 59 height 14
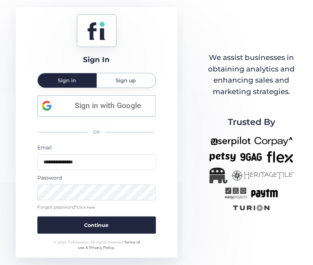
click at [89, 206] on span "Click here" at bounding box center [86, 207] width 18 height 5
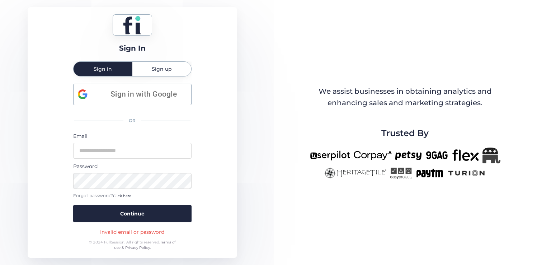
click at [169, 240] on link "Terms of use & Privacy Policy." at bounding box center [145, 245] width 62 height 10
click at [141, 156] on input "email" at bounding box center [132, 151] width 118 height 16
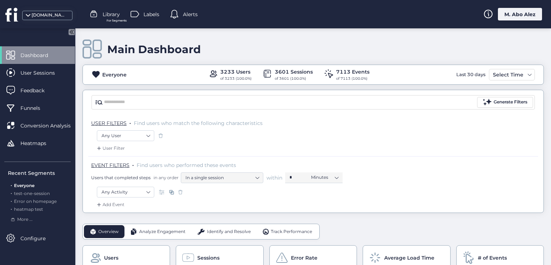
click at [520, 17] on div "M. Abo Alez" at bounding box center [520, 14] width 44 height 13
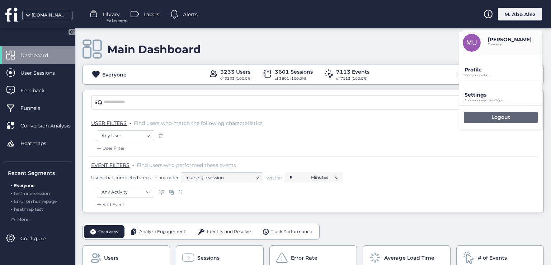
click at [486, 118] on div "Logout" at bounding box center [501, 117] width 74 height 11
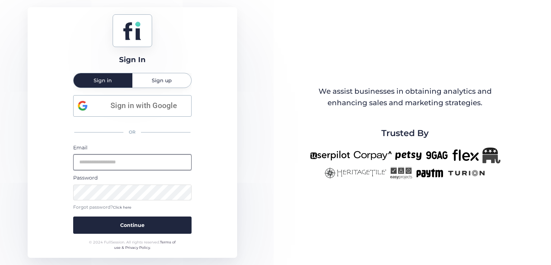
click at [138, 165] on input "email" at bounding box center [132, 162] width 118 height 16
click at [183, 159] on input "email" at bounding box center [132, 162] width 118 height 16
click at [194, 159] on div "Sign In Sign in Sign up Sign in with Google OR Email Password Forgot password? …" at bounding box center [133, 132] width 210 height 250
click at [193, 159] on div "Sign In Sign in Sign up Sign in with Google OR Email Password Forgot password? …" at bounding box center [133, 132] width 210 height 250
click at [183, 161] on input "email" at bounding box center [132, 162] width 118 height 16
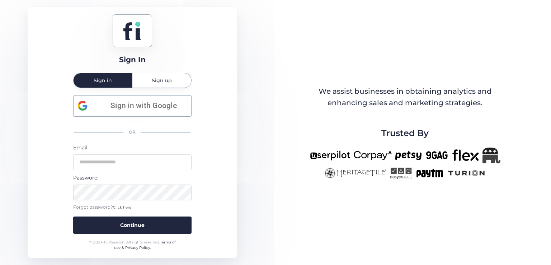
click at [206, 164] on div "Sign In Sign in Sign up Sign in with Google OR Email Password Forgot password? …" at bounding box center [133, 132] width 210 height 250
